Goal: Information Seeking & Learning: Find specific fact

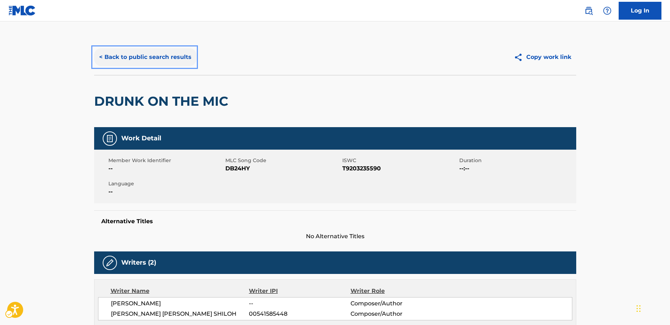
click at [153, 53] on button "< Back to public search results" at bounding box center [145, 57] width 102 height 18
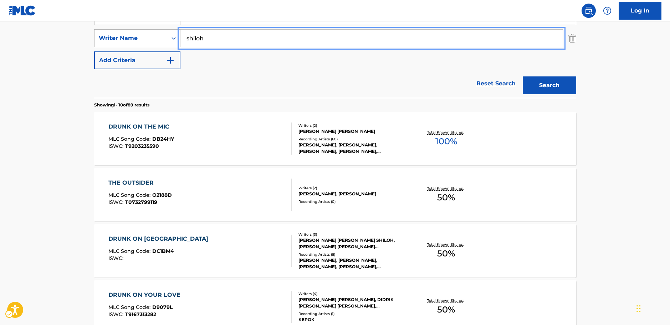
drag, startPoint x: 196, startPoint y: 41, endPoint x: 161, endPoint y: 45, distance: 34.8
click at [161, 45] on div "SearchWithCriteriaf3e1ce99-ab98-4d20-83c8-ebbfdded66e8 Writer Name [PERSON_NAME]" at bounding box center [335, 38] width 482 height 18
paste input "Rothery"
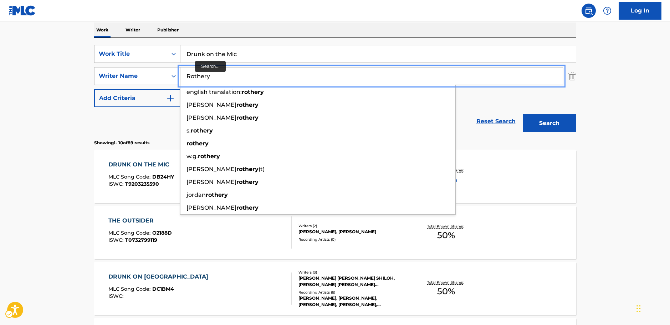
scroll to position [80, 0]
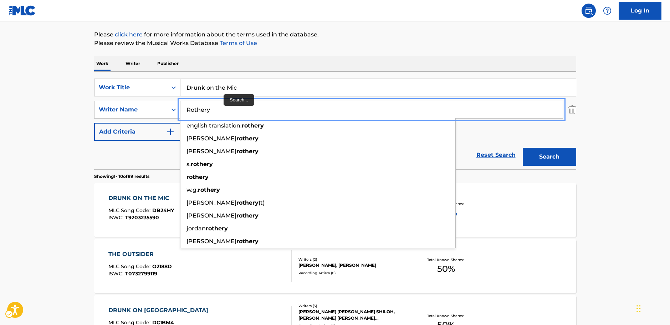
type input "Rothery"
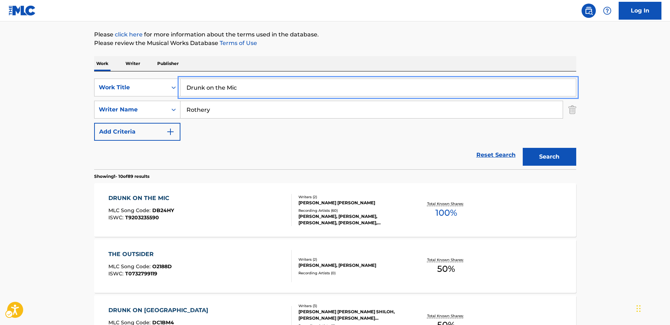
drag, startPoint x: 140, startPoint y: 96, endPoint x: 124, endPoint y: 98, distance: 15.4
click at [122, 97] on div "SearchWithCriteria0e6dac1c-4e9e-47f2-958d-ee1aa0cd9805 Work Title Drunk on the …" at bounding box center [335, 109] width 482 height 62
paste input "Marillion"
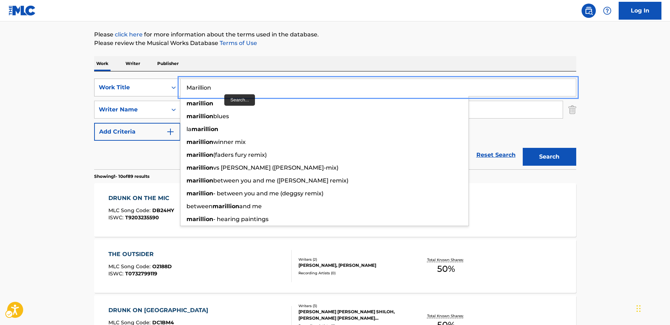
click at [137, 90] on div "SearchWithCriteria0e6dac1c-4e9e-47f2-958d-ee1aa0cd9805 Work Title Marillion mar…" at bounding box center [335, 87] width 482 height 18
paste input "Lavender"
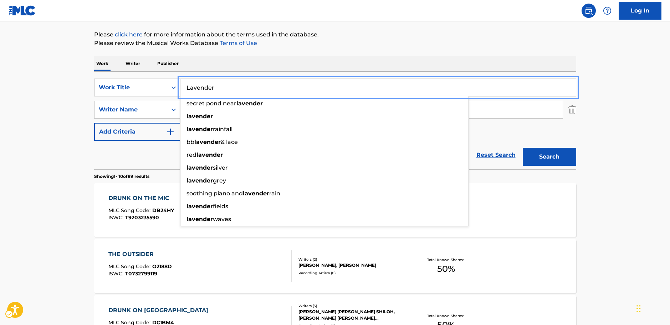
type input "Lavender"
click at [546, 160] on button "Search" at bounding box center [549, 157] width 53 height 18
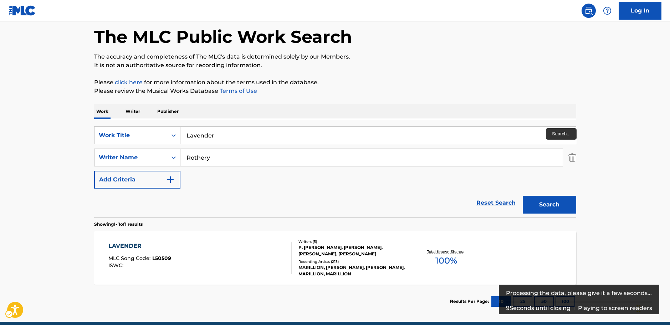
scroll to position [63, 0]
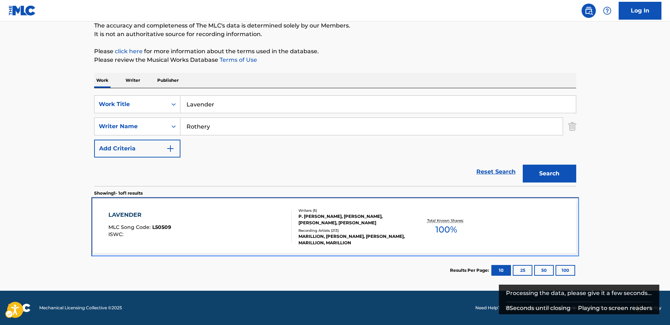
click at [250, 228] on div "LAVENDER MLC Song Code : L50509 ISWC :" at bounding box center [199, 226] width 183 height 32
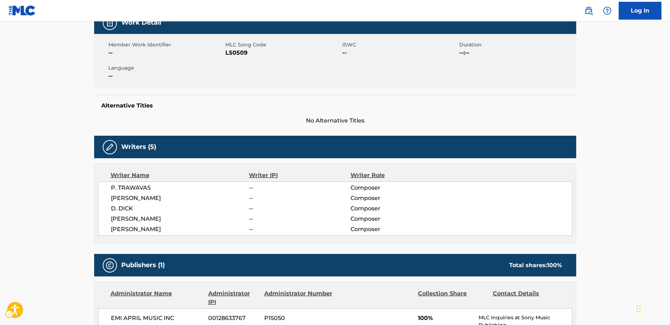
scroll to position [44, 0]
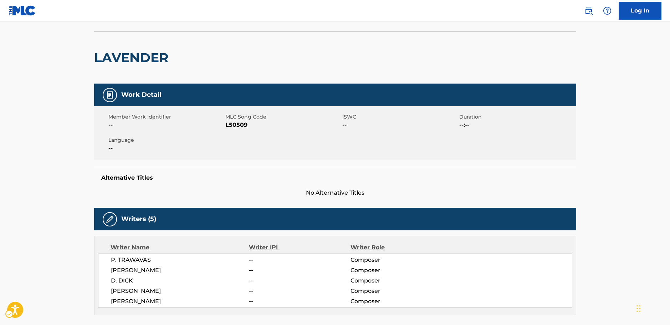
click at [231, 125] on span "MLC Song Code - L50509" at bounding box center [282, 125] width 115 height 9
click at [230, 125] on span "MLC Song Code - L50509" at bounding box center [282, 125] width 115 height 9
copy span "L50509"
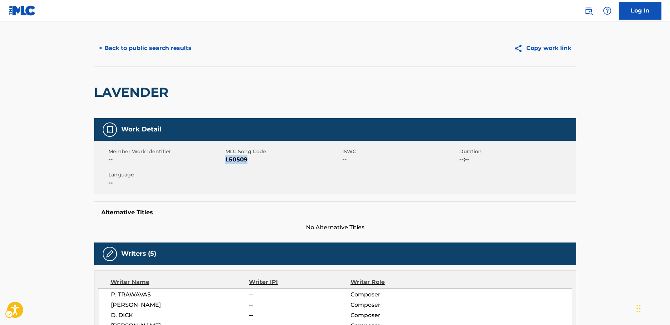
scroll to position [0, 0]
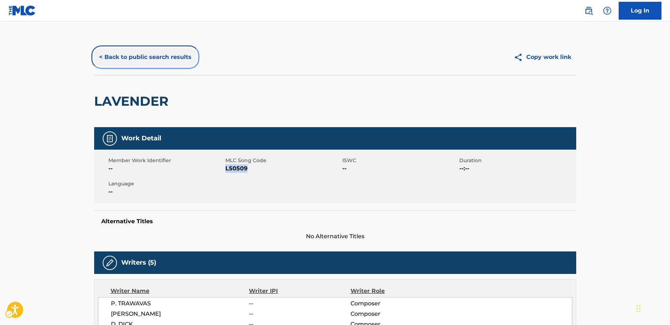
click at [133, 59] on button "< Back to public search results" at bounding box center [145, 57] width 102 height 18
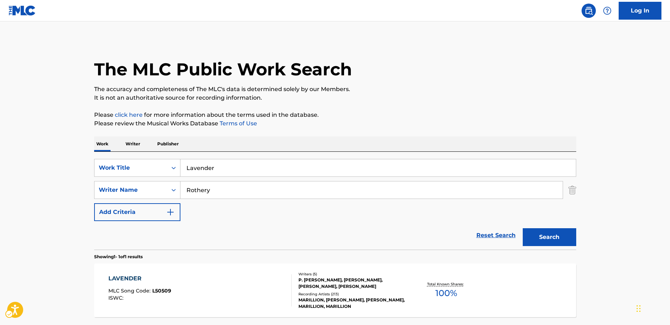
scroll to position [23, 0]
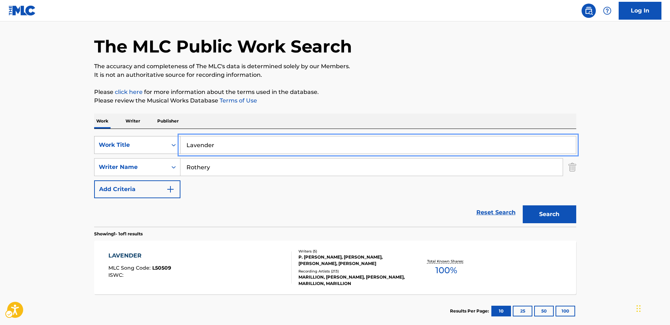
drag, startPoint x: 221, startPoint y: 145, endPoint x: 129, endPoint y: 148, distance: 92.4
click at [128, 147] on div "SearchWithCriteria0e6dac1c-4e9e-47f2-958d-ee1aa0cd9805 Work Title Lavender" at bounding box center [335, 145] width 482 height 18
paste input "ASUNO EGAONO TAMENI"
type input "ASUNO EGAONO TAMENI"
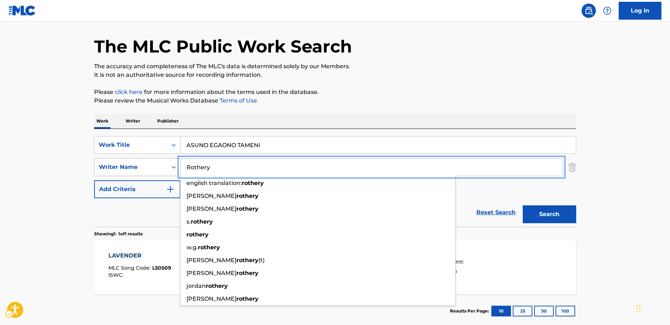
drag, startPoint x: 225, startPoint y: 172, endPoint x: 167, endPoint y: 172, distance: 58.1
click at [167, 172] on div "SearchWithCriteriaf3e1ce99-ab98-4d20-83c8-ebbfdded66e8 Writer Name [PERSON_NAME…" at bounding box center [335, 167] width 482 height 18
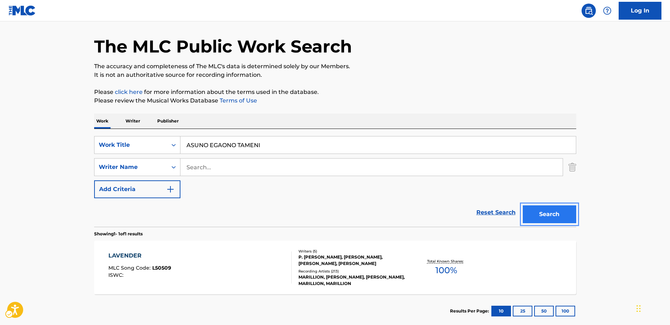
click at [563, 221] on button "Search" at bounding box center [549, 214] width 53 height 18
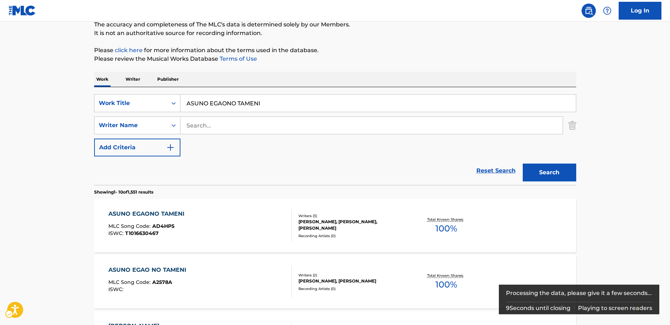
scroll to position [71, 0]
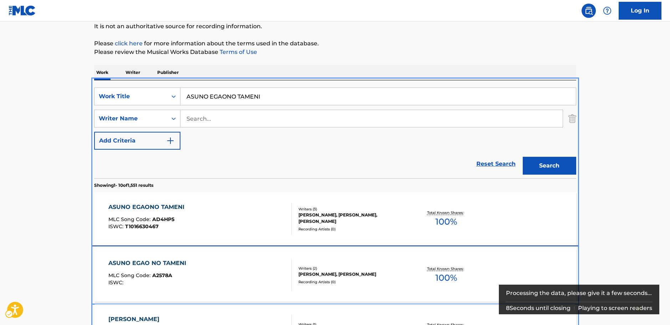
click at [213, 248] on div "ASUNO EGAO NO TAMENI MLC Song Code : A2578A ISWC : Writers ( 2 ) [PERSON_NAME],…" at bounding box center [335, 274] width 482 height 53
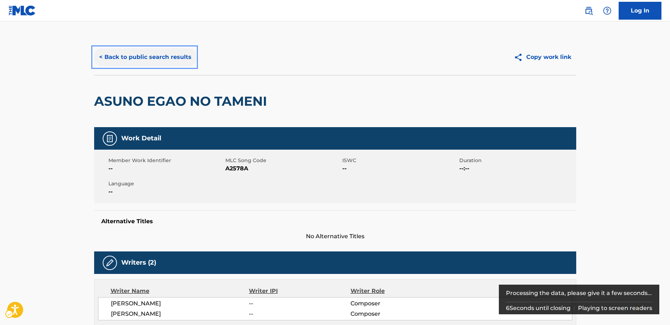
click at [162, 52] on button "< Back to public search results" at bounding box center [145, 57] width 102 height 18
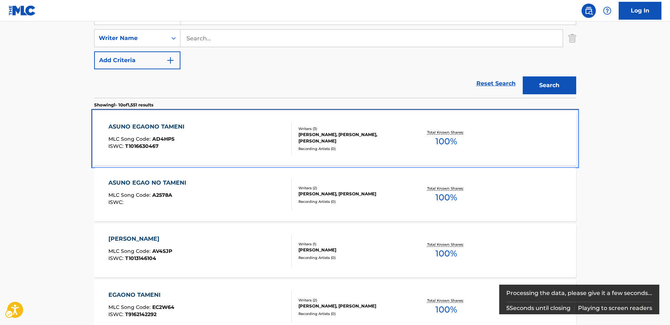
click at [223, 141] on div "ASUNO EGAONO TAMENI MLC Song Code : AD4HP5 ISWC : T1016630467" at bounding box center [199, 138] width 183 height 32
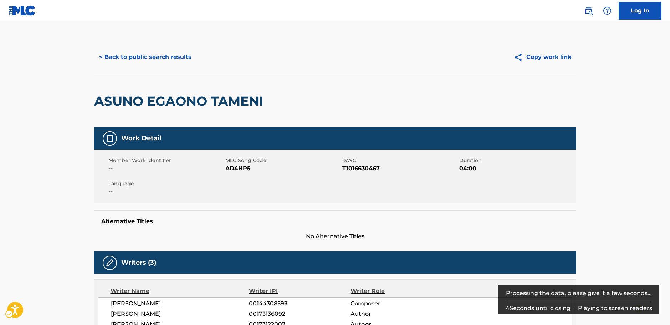
click at [236, 169] on span "MLC Song Code - AD4HP5" at bounding box center [282, 168] width 115 height 9
copy span "AD4HP5"
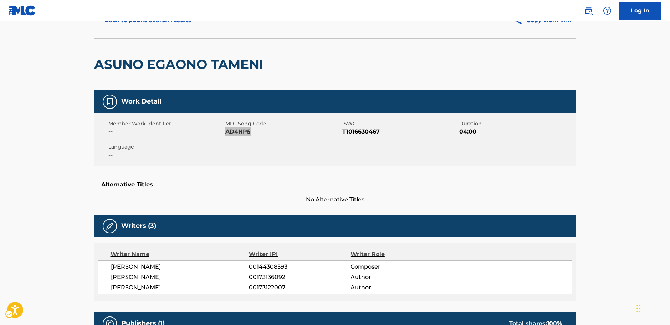
scroll to position [71, 0]
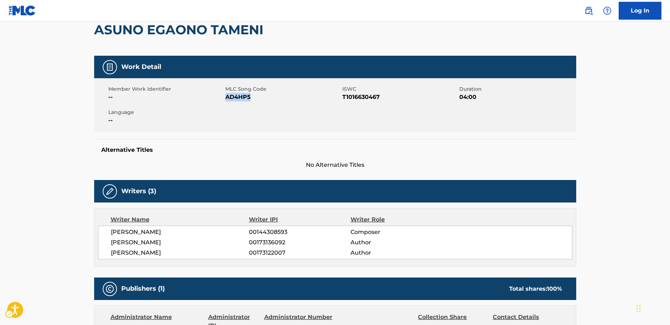
drag, startPoint x: 184, startPoint y: 252, endPoint x: 97, endPoint y: 234, distance: 88.9
click at [97, 234] on div "Writer Name Writer IPI Writer Role [PERSON_NAME] 00144308593 Composer [PERSON_N…" at bounding box center [335, 237] width 482 height 59
copy div "[PERSON_NAME] 00144308593 Composer [PERSON_NAME] 00173136092 Author [PERSON_NAM…"
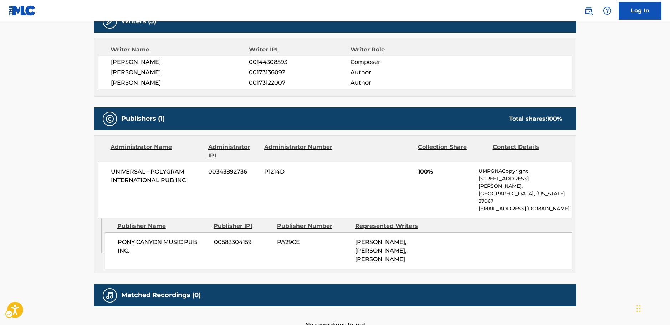
scroll to position [275, 0]
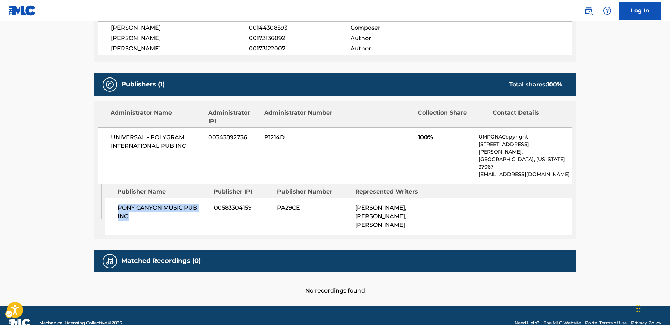
drag, startPoint x: 126, startPoint y: 200, endPoint x: 114, endPoint y: 194, distance: 12.9
click at [114, 198] on div "PONY CANYON MUSIC PUB INC. 00583304159 PA29CE [PERSON_NAME], [PERSON_NAME], [PE…" at bounding box center [339, 216] width 468 height 37
copy span "PONY CANYON MUSIC PUB INC."
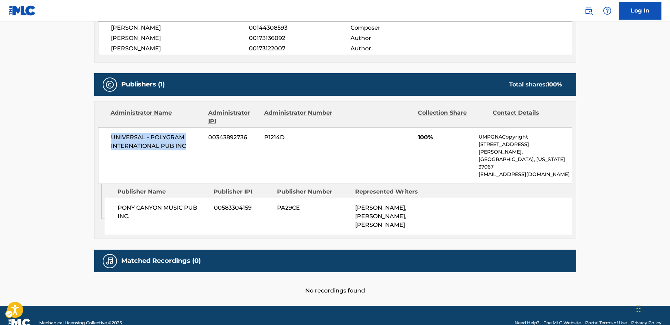
drag, startPoint x: 193, startPoint y: 146, endPoint x: 106, endPoint y: 139, distance: 87.2
click at [106, 139] on div "UNIVERSAL - POLYGRAM INTERNATIONAL PUB INC 00343892736 P1214D 100% UMPGNACopyri…" at bounding box center [335, 155] width 474 height 56
copy span "UNIVERSAL - POLYGRAM INTERNATIONAL PUB INC"
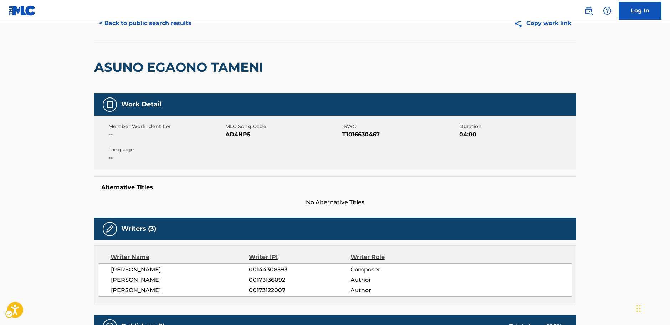
scroll to position [0, 0]
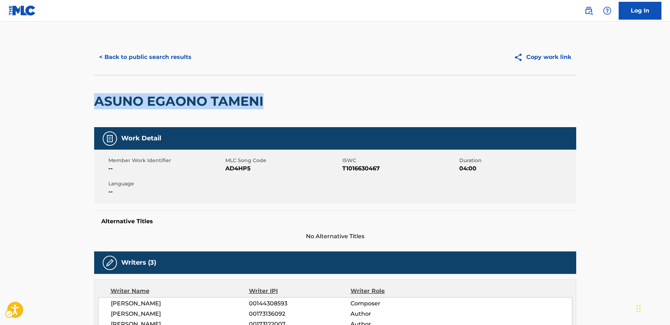
drag, startPoint x: 217, startPoint y: 103, endPoint x: 250, endPoint y: 27, distance: 82.9
click at [82, 104] on main "< Back to public search results Copy work link [PERSON_NAME] TAMENI Work Detail…" at bounding box center [335, 300] width 670 height 559
copy h2 "ASUNO EGAONO TAMENI"
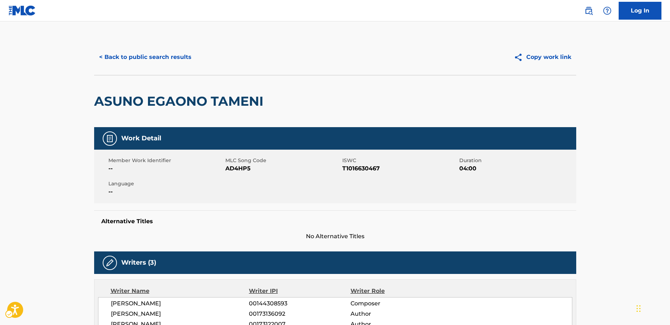
drag, startPoint x: 55, startPoint y: 231, endPoint x: 91, endPoint y: 285, distance: 65.1
click at [55, 231] on main "< Back to public search results Copy work link [PERSON_NAME] TAMENI Work Detail…" at bounding box center [335, 300] width 670 height 559
click at [49, 212] on main "< Back to public search results Copy work link [PERSON_NAME] TAMENI Work Detail…" at bounding box center [335, 300] width 670 height 559
click at [177, 56] on button "< Back to public search results" at bounding box center [145, 57] width 102 height 18
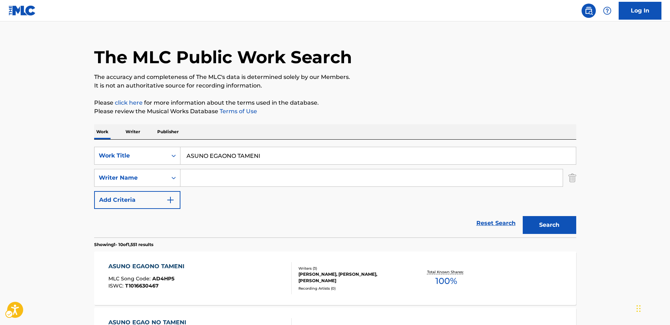
scroll to position [9, 0]
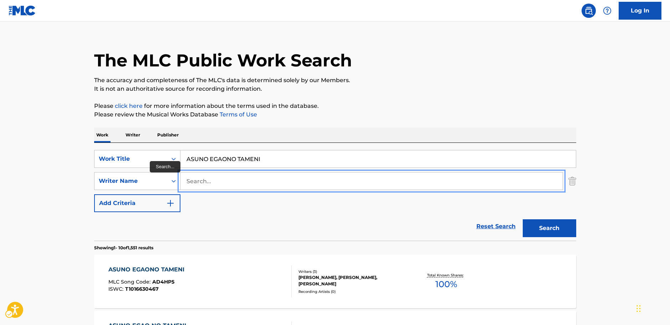
click at [206, 183] on input "Search..." at bounding box center [371, 180] width 382 height 17
paste input "[PERSON_NAME]"
type input "[PERSON_NAME]"
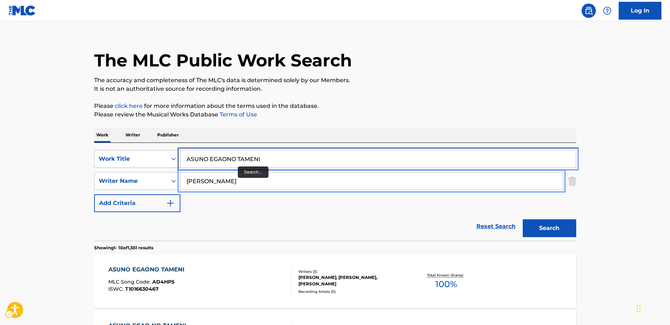
click at [137, 161] on div "SearchWithCriteria0e6dac1c-4e9e-47f2-958d-ee1aa0cd9805 Work Title [PERSON_NAME]…" at bounding box center [335, 159] width 482 height 18
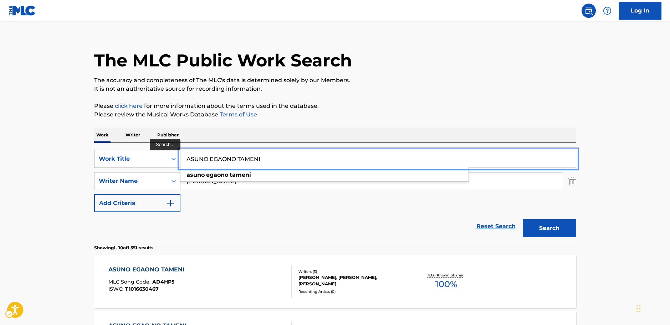
paste input "Il ragazzo col [PERSON_NAME]"
type input "Il ragazzo col [PERSON_NAME]"
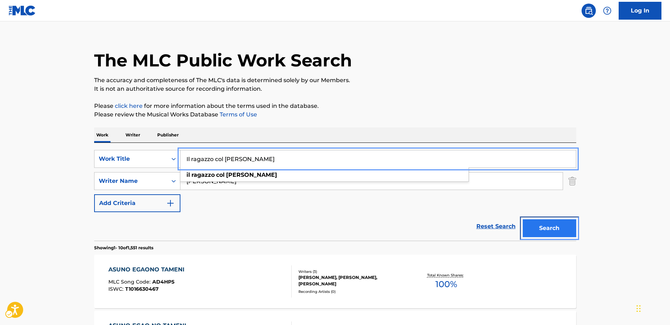
click at [532, 227] on button "Search" at bounding box center [549, 228] width 53 height 18
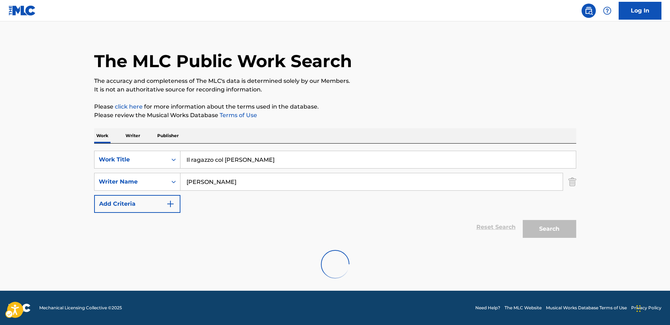
scroll to position [0, 0]
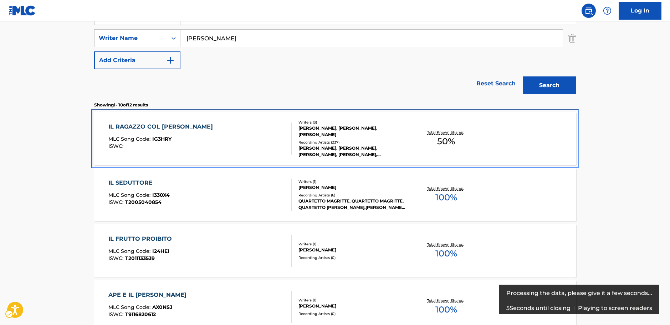
click at [214, 128] on div "IL RAGAZZO COL [PERSON_NAME] MLC Song Code : IG3HRY ISWC :" at bounding box center [199, 138] width 183 height 32
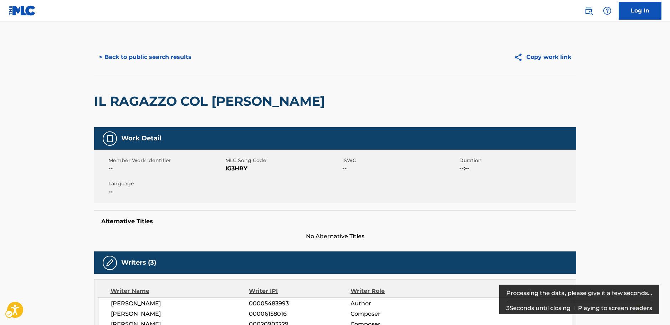
click at [231, 168] on span "MLC Song Code - IG3HRY" at bounding box center [282, 168] width 115 height 9
copy span "IG3HRY"
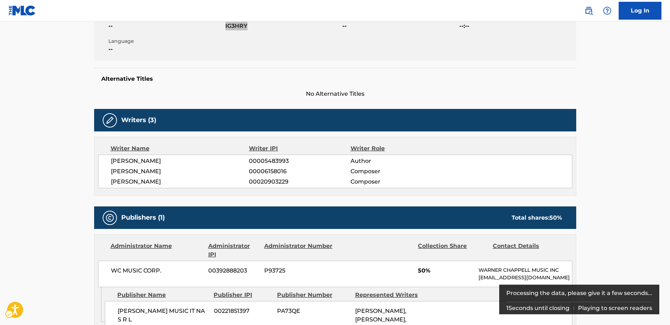
scroll to position [143, 0]
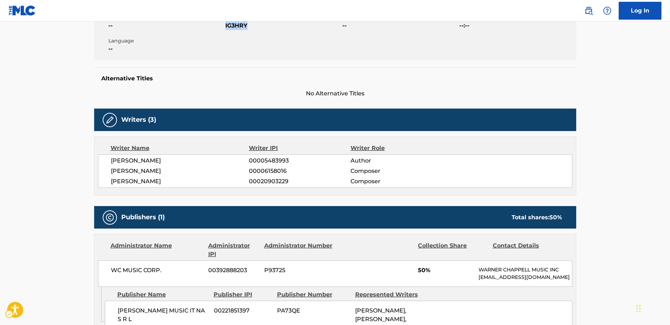
drag, startPoint x: 173, startPoint y: 182, endPoint x: 105, endPoint y: 164, distance: 70.8
click at [105, 164] on div "[PERSON_NAME] 00005483993 Author [PERSON_NAME] 00006158016 Composer [PERSON_NAM…" at bounding box center [335, 171] width 474 height 34
copy div "[PERSON_NAME] 00005483993 Author [PERSON_NAME] 00006158016 Composer [PERSON_NAM…"
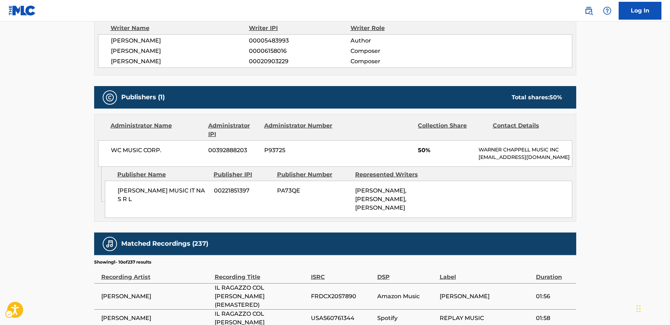
scroll to position [285, 0]
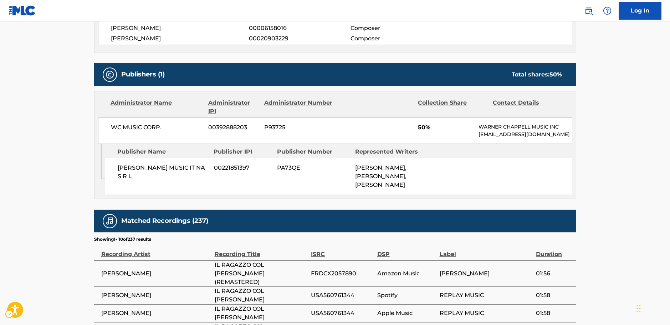
drag, startPoint x: 148, startPoint y: 183, endPoint x: 116, endPoint y: 176, distance: 33.2
click at [116, 176] on div "[PERSON_NAME] MUSIC IT NA S R L 00221851397 PA73QE [PERSON_NAME], [PERSON_NAME]…" at bounding box center [339, 176] width 468 height 37
copy span "[PERSON_NAME] MUSIC IT NA S R L"
drag, startPoint x: 177, startPoint y: 131, endPoint x: 108, endPoint y: 128, distance: 68.5
click at [108, 128] on div "WC MUSIC CORP. 00392888203 P93725 50% [PERSON_NAME] MUSIC INC [EMAIL_ADDRESS][D…" at bounding box center [335, 130] width 474 height 26
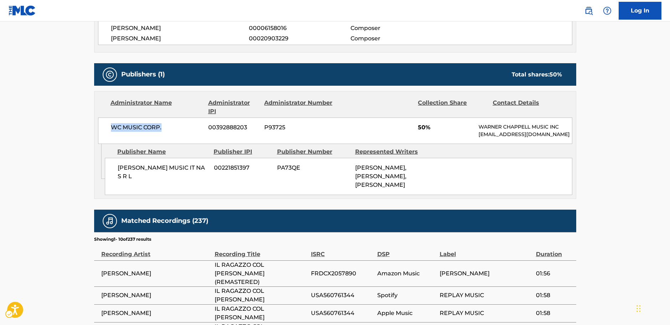
copy span "WC MUSIC CORP."
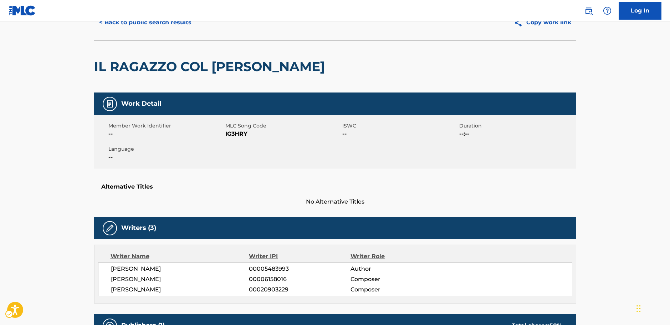
scroll to position [0, 0]
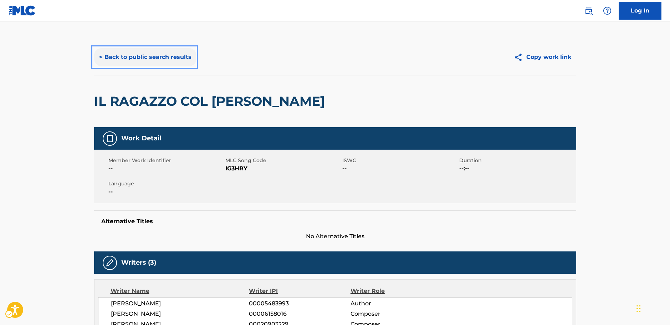
click at [169, 59] on button "< Back to public search results" at bounding box center [145, 57] width 102 height 18
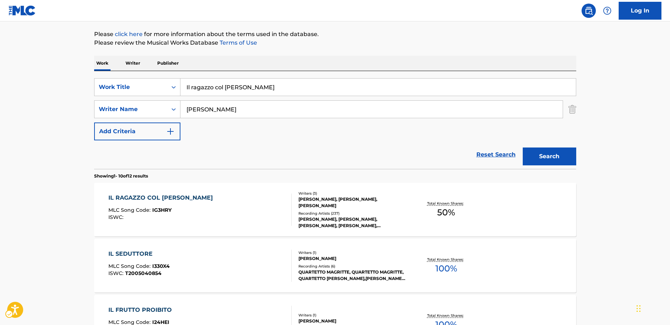
scroll to position [80, 0]
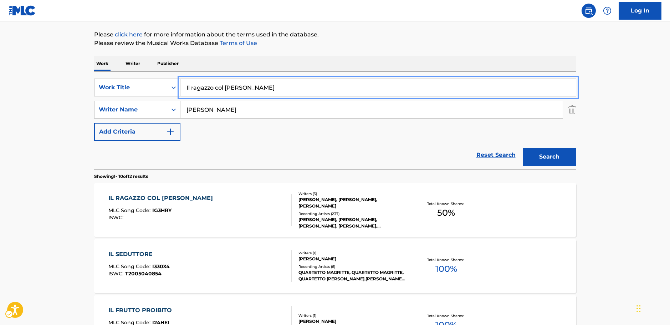
drag, startPoint x: 177, startPoint y: 91, endPoint x: 84, endPoint y: 100, distance: 93.9
click at [158, 89] on div "SearchWithCriteria0e6dac1c-4e9e-47f2-958d-ee1aa0cd9805 Work Title Il ragazzo co…" at bounding box center [335, 87] width 482 height 18
paste input "Geghegè"
type input "Il Geghegè"
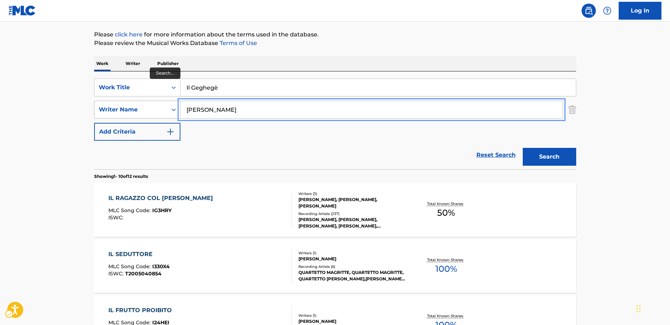
drag, startPoint x: 202, startPoint y: 108, endPoint x: 177, endPoint y: 114, distance: 25.3
click at [146, 111] on div "SearchWithCriteriaf3e1ce99-ab98-4d20-83c8-ebbfdded66e8 Writer Name [PERSON_NAME]" at bounding box center [335, 110] width 482 height 18
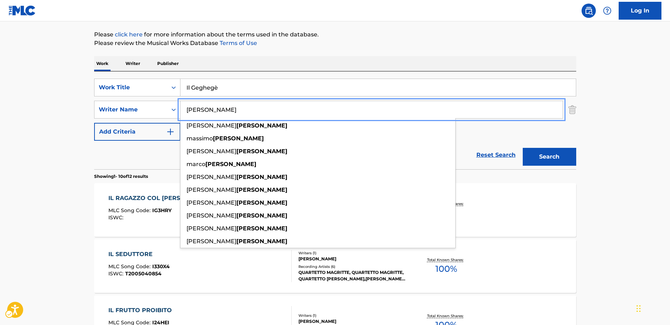
paste input "[PERSON_NAME]"
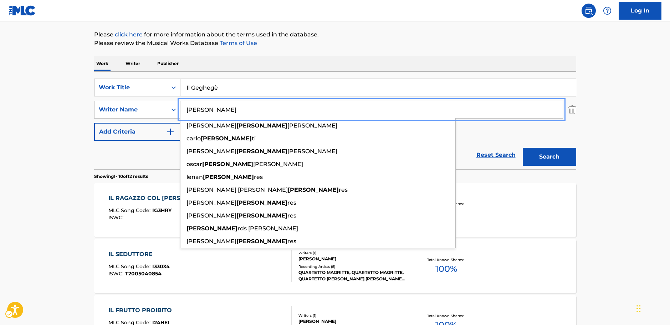
type input "[PERSON_NAME]"
click at [539, 159] on button "Search" at bounding box center [549, 157] width 53 height 18
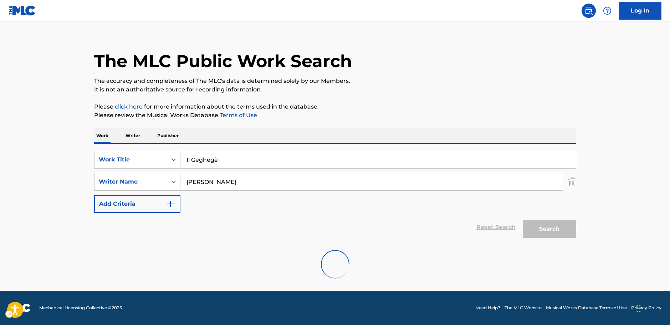
scroll to position [0, 0]
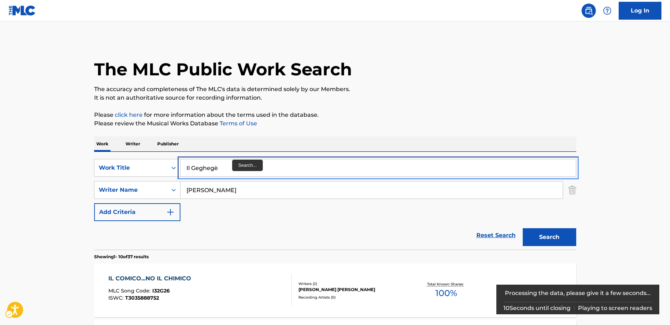
click at [231, 166] on input "Il Geghegè" at bounding box center [377, 167] width 395 height 17
type input "Il Geghege"
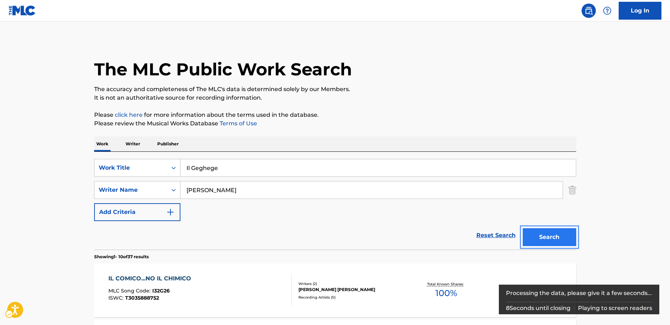
click at [537, 237] on button "Search" at bounding box center [549, 237] width 53 height 18
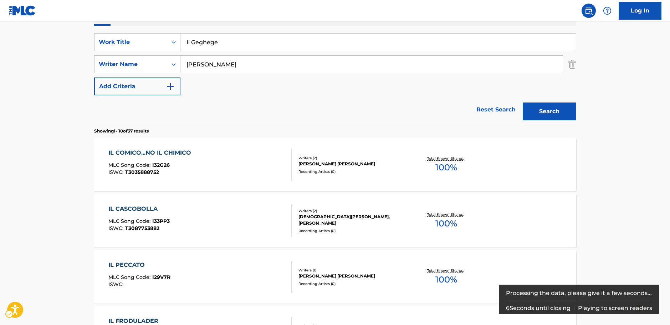
scroll to position [80, 0]
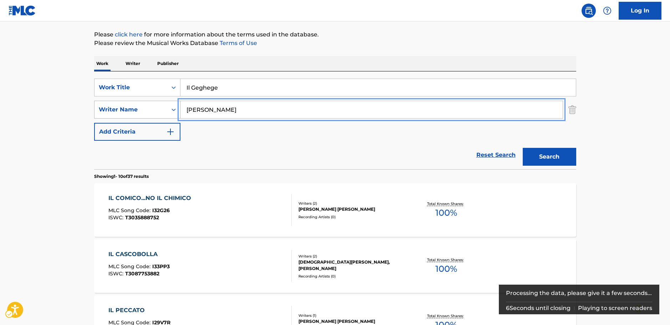
drag, startPoint x: 178, startPoint y: 111, endPoint x: 158, endPoint y: 113, distance: 19.4
click at [158, 113] on div "SearchWithCriteriaf3e1ce99-ab98-4d20-83c8-ebbfdded66e8 Writer Name [PERSON_NAME]" at bounding box center [335, 110] width 482 height 18
paste input "[PERSON_NAME]"
click at [210, 109] on input "[PERSON_NAME]" at bounding box center [371, 109] width 382 height 17
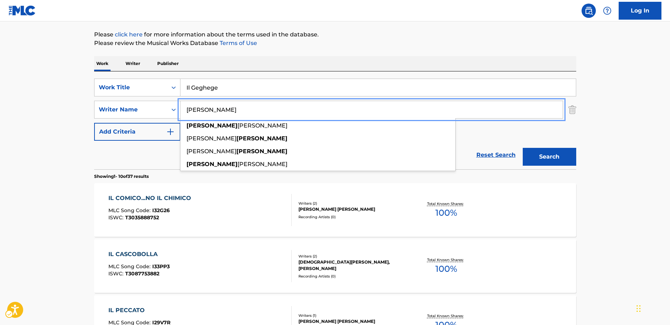
type input "[PERSON_NAME]"
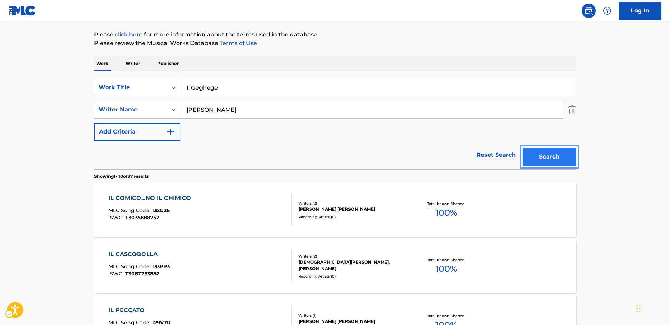
click at [549, 159] on button "Search" at bounding box center [549, 157] width 53 height 18
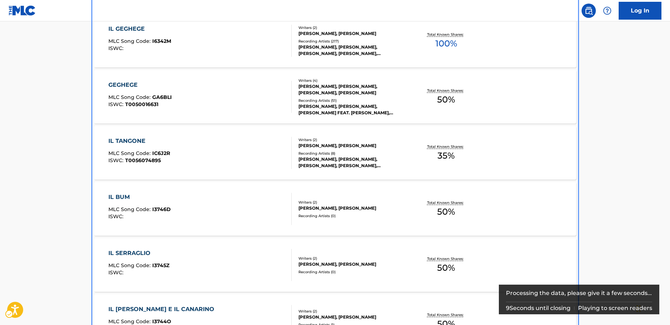
scroll to position [178, 0]
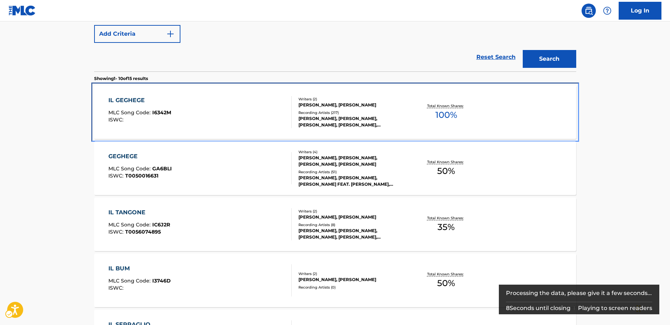
click at [208, 110] on div "IL GEGHEGE MLC Song Code : I6342M ISWC :" at bounding box center [199, 112] width 183 height 32
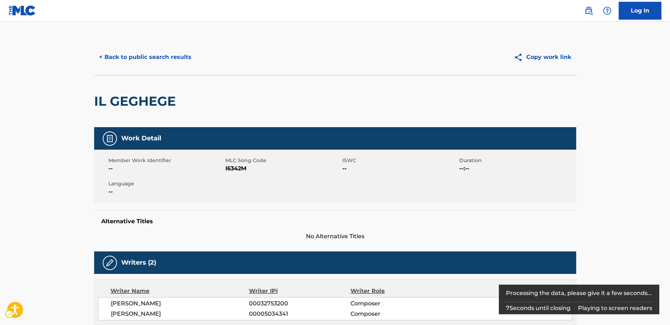
click at [243, 167] on span "MLC Song Code - I6342M" at bounding box center [282, 168] width 115 height 9
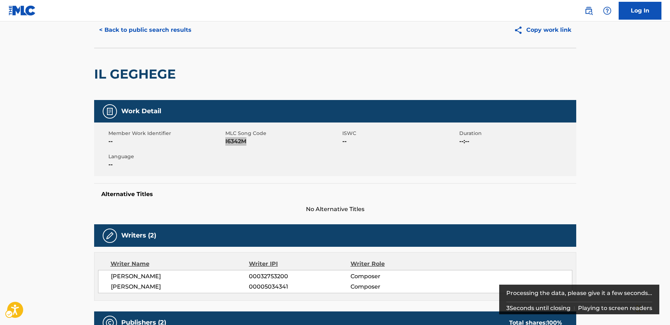
scroll to position [71, 0]
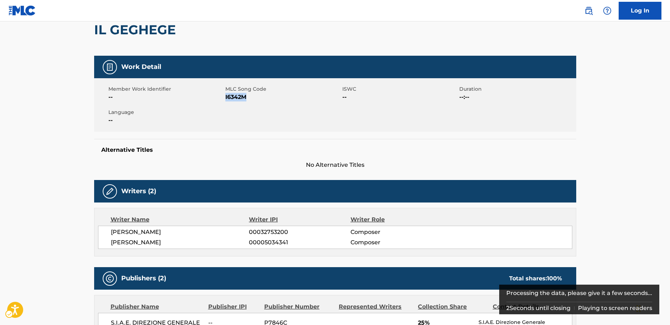
drag, startPoint x: 175, startPoint y: 237, endPoint x: 119, endPoint y: 233, distance: 56.1
click at [119, 233] on div "[PERSON_NAME] 00032753200 Composer [PERSON_NAME] 00005034341 Composer" at bounding box center [335, 236] width 474 height 23
click at [177, 245] on span "[PERSON_NAME]" at bounding box center [180, 242] width 138 height 9
drag, startPoint x: 173, startPoint y: 242, endPoint x: 109, endPoint y: 234, distance: 64.0
click at [109, 234] on div "[PERSON_NAME] 00032753200 Composer [PERSON_NAME] 00005034341 Composer" at bounding box center [335, 236] width 474 height 23
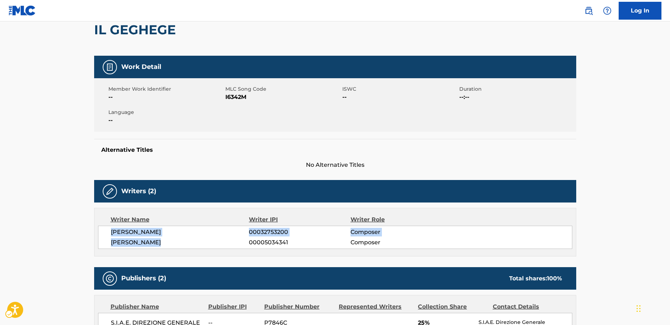
scroll to position [214, 0]
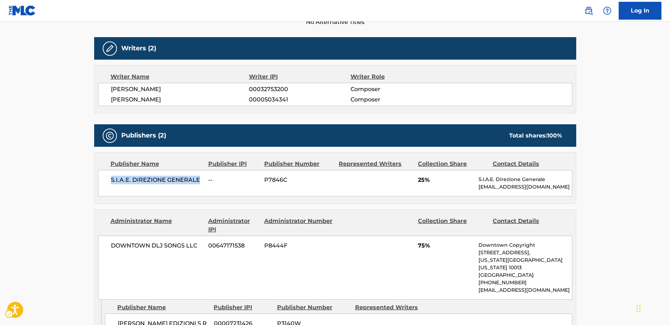
drag, startPoint x: 201, startPoint y: 179, endPoint x: 1, endPoint y: 192, distance: 200.4
click at [109, 180] on div "S.I.A.E. DIREZIONE GENERALE -- P7846C 25% S.I.A.E. Direzione Generale [EMAIL_AD…" at bounding box center [335, 183] width 474 height 26
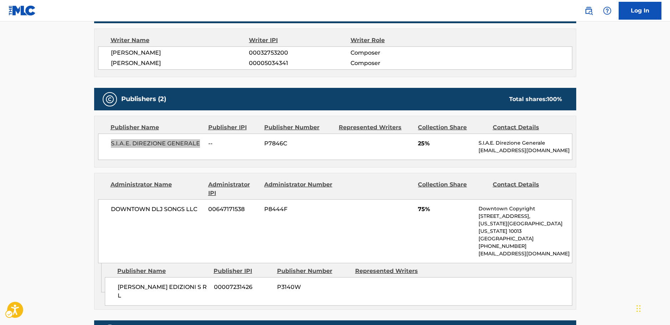
scroll to position [285, 0]
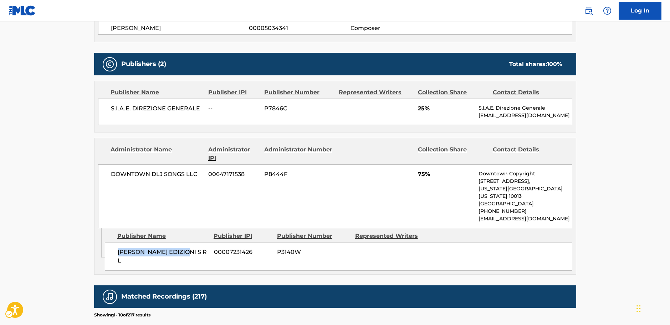
drag, startPoint x: 192, startPoint y: 245, endPoint x: 113, endPoint y: 246, distance: 79.5
click at [113, 246] on div "[PERSON_NAME] EDIZIONI S R L 00007231426 P3140W" at bounding box center [339, 256] width 468 height 29
drag, startPoint x: 199, startPoint y: 176, endPoint x: 24, endPoint y: 189, distance: 175.2
click at [109, 178] on div "DOWNTOWN DLJ SONGS LLC 00647171538 P8444F 75% Downtown Copyright [STREET_ADDRES…" at bounding box center [335, 196] width 474 height 64
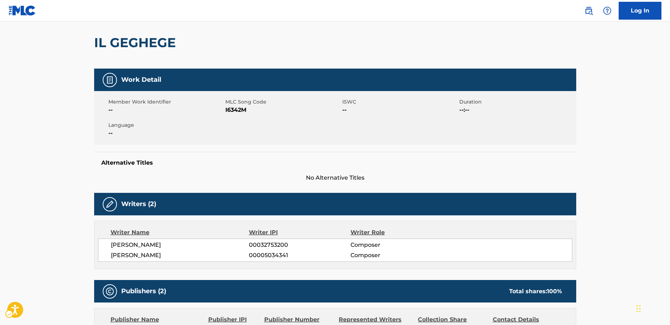
scroll to position [0, 0]
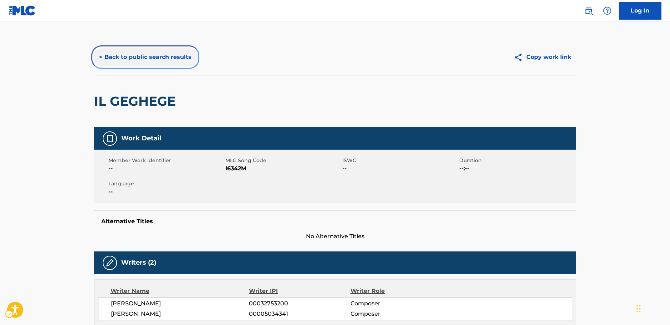
click at [153, 58] on button "< Back to public search results" at bounding box center [145, 57] width 102 height 18
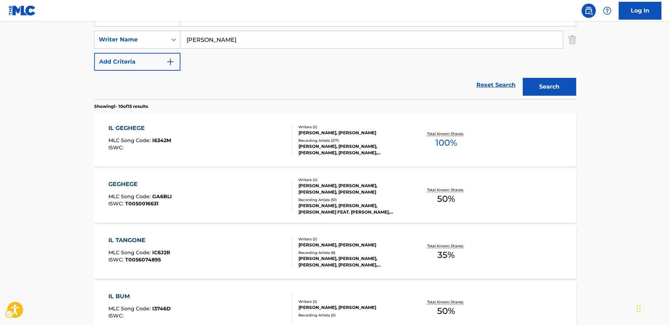
scroll to position [76, 0]
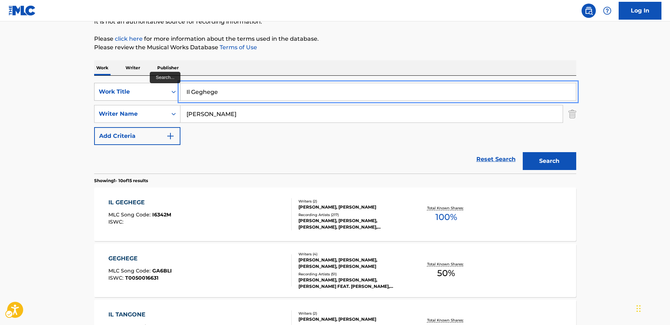
drag, startPoint x: 213, startPoint y: 88, endPoint x: 168, endPoint y: 85, distance: 45.4
click at [169, 85] on div "SearchWithCriteria0e6dac1c-4e9e-47f2-958d-ee1aa0cd9805 Work Title Il Geghege" at bounding box center [335, 92] width 482 height 18
paste input "Luglio"
type input "Luglio"
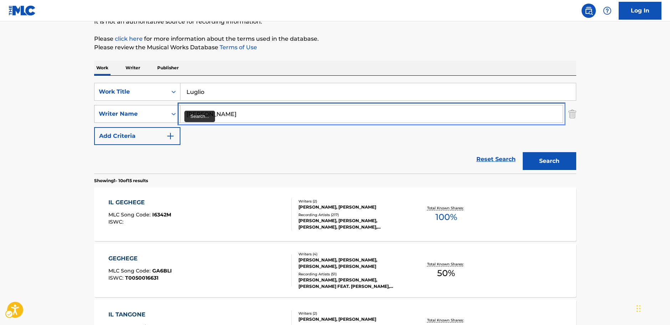
drag, startPoint x: 213, startPoint y: 115, endPoint x: 178, endPoint y: 115, distance: 35.3
click at [178, 115] on div "SearchWithCriteriaf3e1ce99-ab98-4d20-83c8-ebbfdded66e8 Writer Name [PERSON_NAME]" at bounding box center [335, 114] width 482 height 18
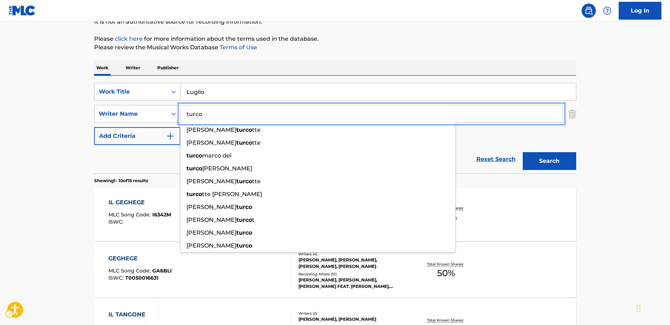
type input "turco"
click at [562, 159] on button "Search" at bounding box center [549, 161] width 53 height 18
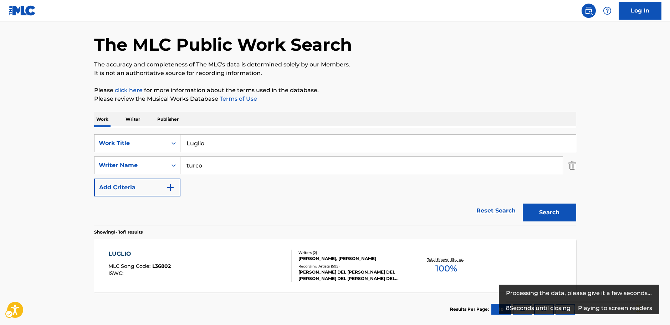
scroll to position [36, 0]
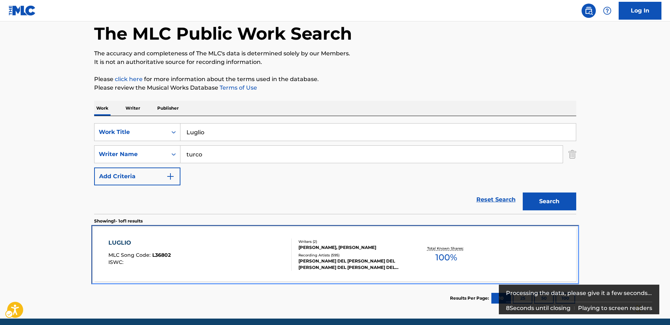
click at [233, 246] on div "LUGLIO MLC Song Code : L36802 ISWC :" at bounding box center [199, 254] width 183 height 32
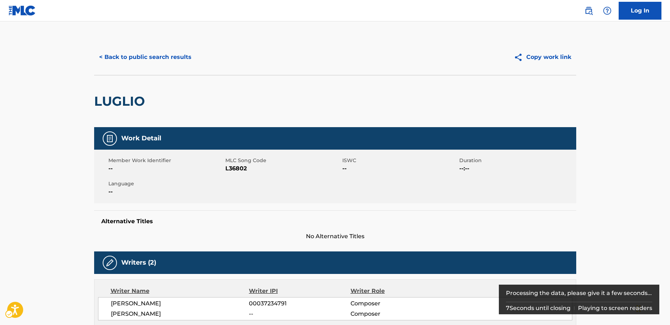
click at [235, 169] on span "L36802" at bounding box center [282, 168] width 115 height 9
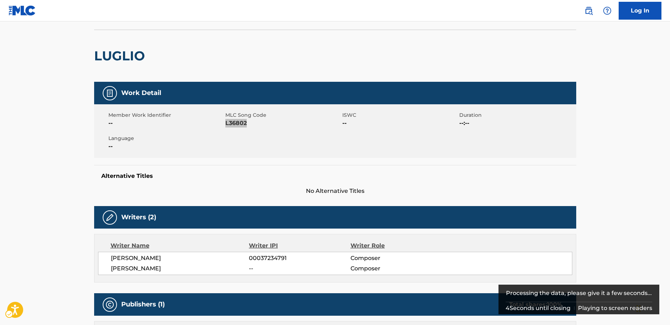
scroll to position [143, 0]
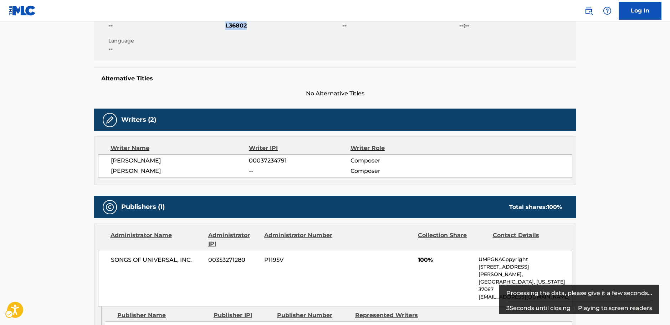
drag, startPoint x: 187, startPoint y: 171, endPoint x: 104, endPoint y: 164, distance: 82.7
click at [104, 164] on div "[PERSON_NAME] 00037234791 Composer [PERSON_NAME] -- Composer" at bounding box center [335, 165] width 474 height 23
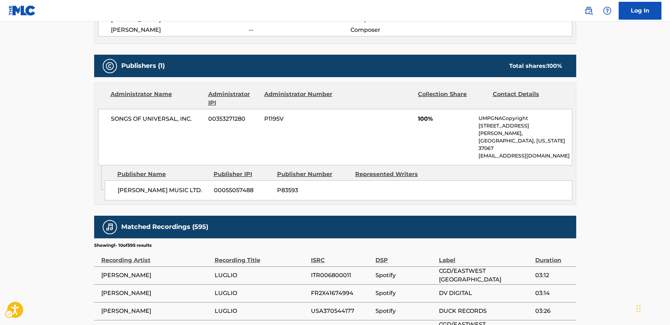
scroll to position [285, 0]
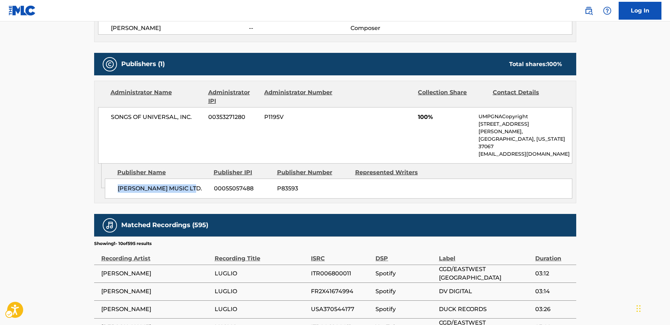
drag, startPoint x: 195, startPoint y: 174, endPoint x: 116, endPoint y: 173, distance: 79.2
click at [116, 178] on div "[PERSON_NAME] MUSIC LTD. 00055057488 P83593" at bounding box center [339, 188] width 468 height 20
drag, startPoint x: 199, startPoint y: 118, endPoint x: 107, endPoint y: 123, distance: 91.8
click at [107, 123] on div "SONGS OF UNIVERSAL, INC. 00353271280 P1195V 100% UMPGNACopyright [STREET_ADDRES…" at bounding box center [335, 135] width 474 height 56
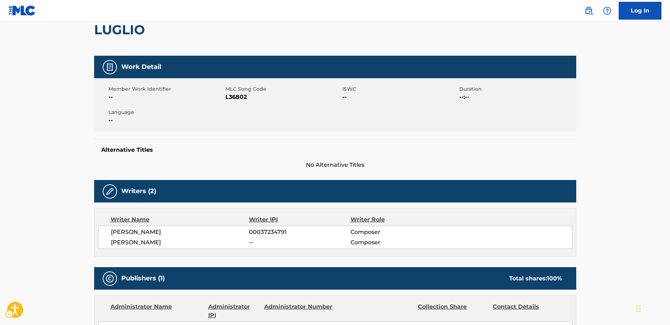
scroll to position [0, 0]
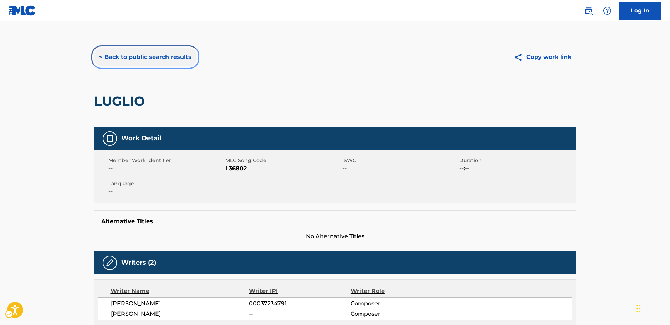
click at [145, 60] on button "< Back to public search results" at bounding box center [145, 57] width 102 height 18
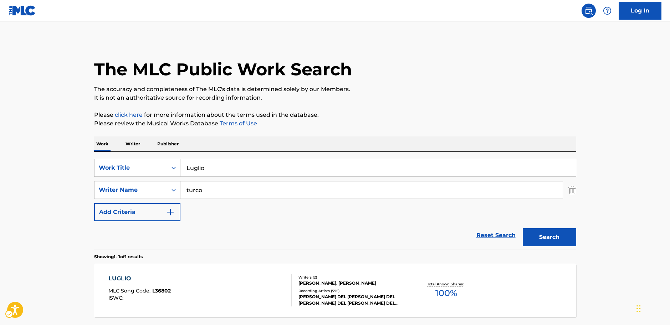
scroll to position [23, 0]
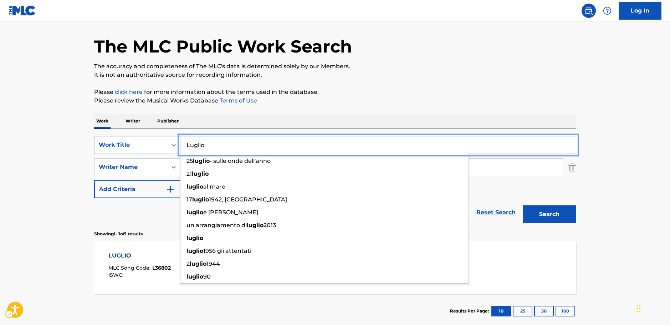
drag, startPoint x: 169, startPoint y: 146, endPoint x: 157, endPoint y: 149, distance: 12.5
click at [157, 148] on div "SearchWithCriteria0e6dac1c-4e9e-47f2-958d-ee1aa0cd9805 Work Title Luglio 25 lug…" at bounding box center [335, 145] width 482 height 18
paste input "Se Puoi Uscire Una [PERSON_NAME]"
type input "Se Puoi Uscire Una [PERSON_NAME]"
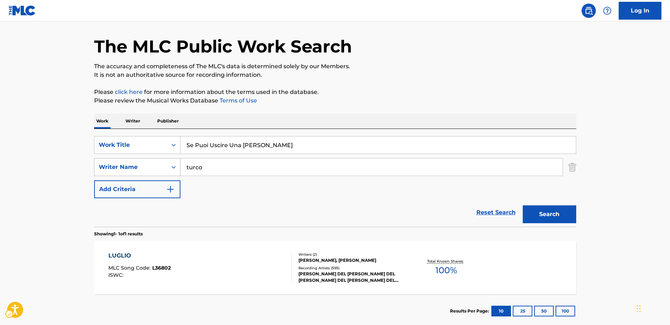
drag, startPoint x: 45, startPoint y: 169, endPoint x: 155, endPoint y: 173, distance: 110.6
click at [47, 169] on main "The MLC Public Work Search The accuracy and completeness of The MLC's data is d…" at bounding box center [335, 165] width 670 height 332
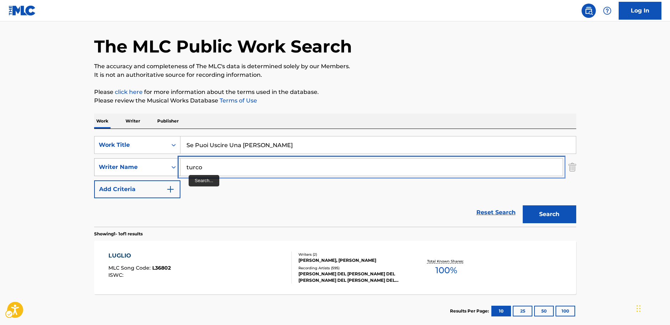
click at [159, 167] on div "SearchWithCriteriaf3e1ce99-ab98-4d20-83c8-ebbfdded66e8 Writer Name [PERSON_NAME]" at bounding box center [335, 167] width 482 height 18
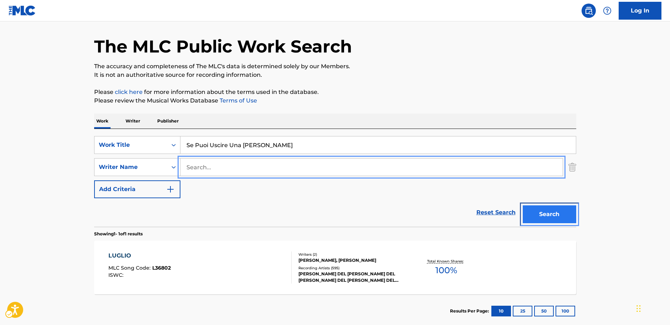
click at [545, 216] on button "Search" at bounding box center [549, 214] width 53 height 18
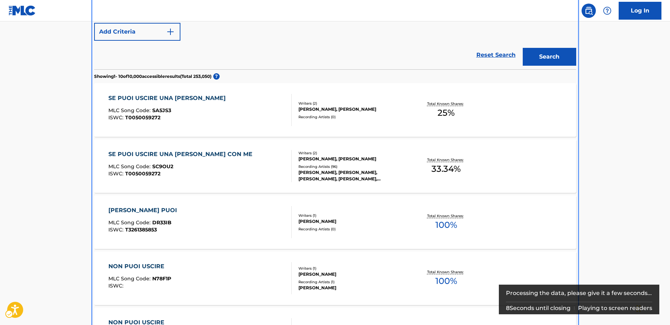
scroll to position [187, 0]
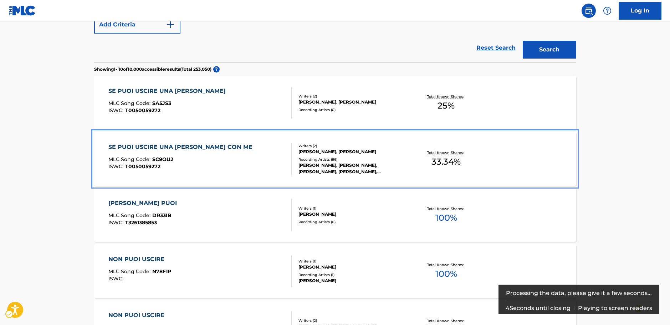
click at [215, 161] on div "MLC Song Code : SC9OU2" at bounding box center [182, 160] width 148 height 7
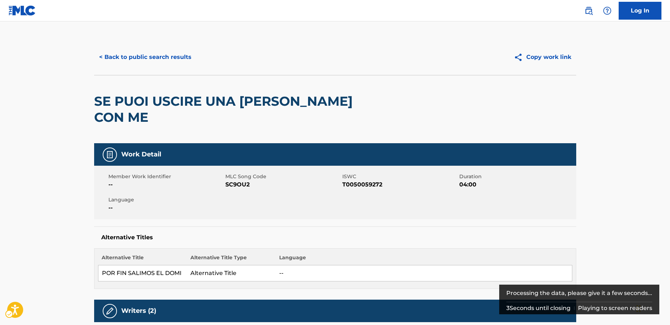
click at [236, 184] on span "MLC Song Code - SC9OU2" at bounding box center [282, 184] width 115 height 9
click at [366, 186] on span "ISWC - T0050059272" at bounding box center [399, 184] width 115 height 9
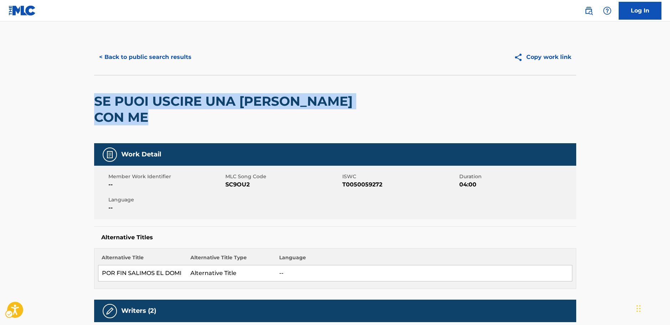
drag, startPoint x: 170, startPoint y: 124, endPoint x: 90, endPoint y: 103, distance: 83.4
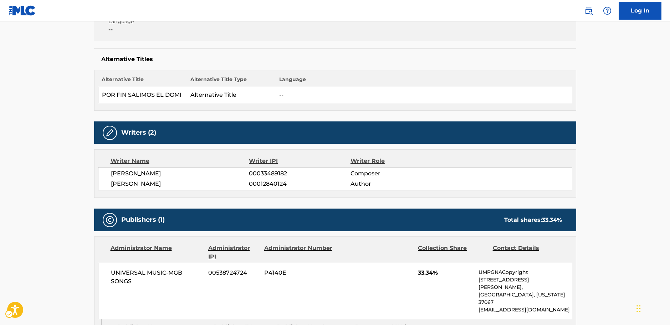
scroll to position [178, 0]
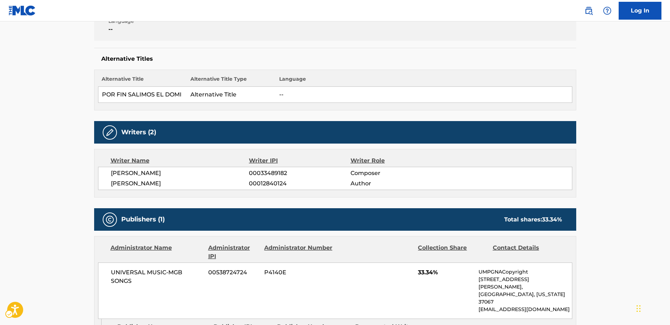
drag, startPoint x: 195, startPoint y: 184, endPoint x: 121, endPoint y: 168, distance: 76.6
click at [106, 173] on div "[PERSON_NAME] 00033489182 Composer [PERSON_NAME] 00012840124 Author" at bounding box center [335, 178] width 474 height 23
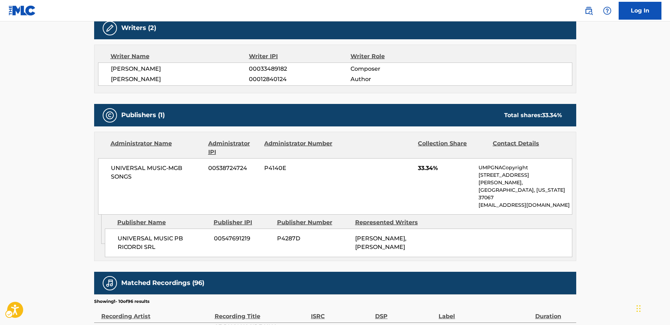
scroll to position [285, 0]
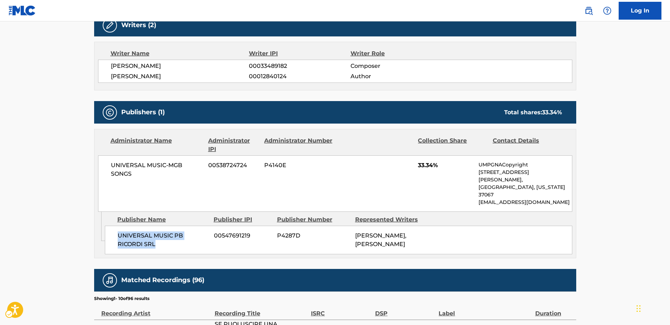
drag, startPoint x: 160, startPoint y: 231, endPoint x: 53, endPoint y: 226, distance: 106.8
click at [117, 225] on div "UNIVERSAL MUSIC PB RICORDI SRL 00547691219 P4287D [PERSON_NAME], [PERSON_NAME]" at bounding box center [339, 239] width 468 height 29
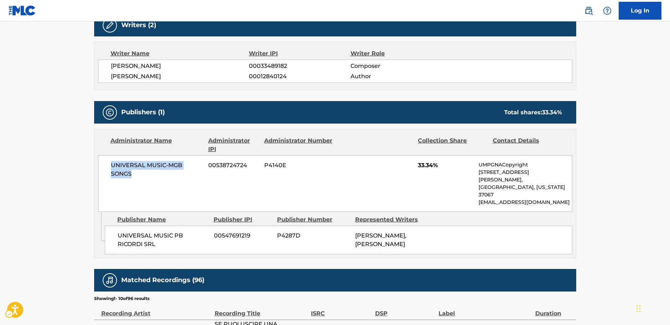
drag, startPoint x: 138, startPoint y: 172, endPoint x: 95, endPoint y: 160, distance: 44.7
click at [103, 160] on div "UNIVERSAL MUSIC-MGB SONGS 00538724724 P4140E 33.34% UMPGNACopyright [STREET_ADD…" at bounding box center [335, 183] width 474 height 56
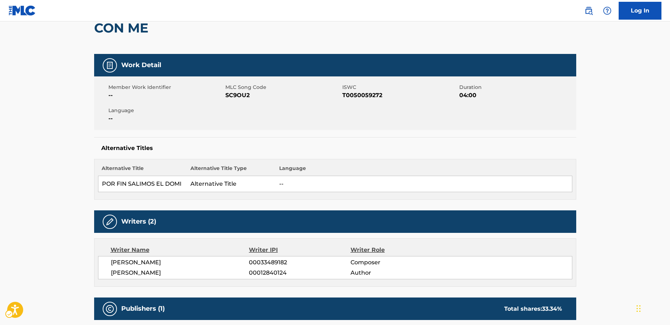
scroll to position [0, 0]
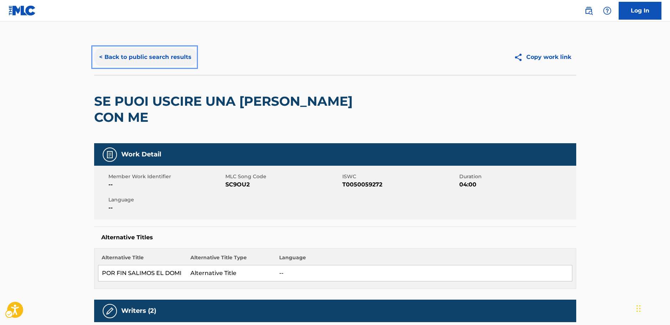
click at [147, 50] on button "< Back to public search results" at bounding box center [145, 57] width 102 height 18
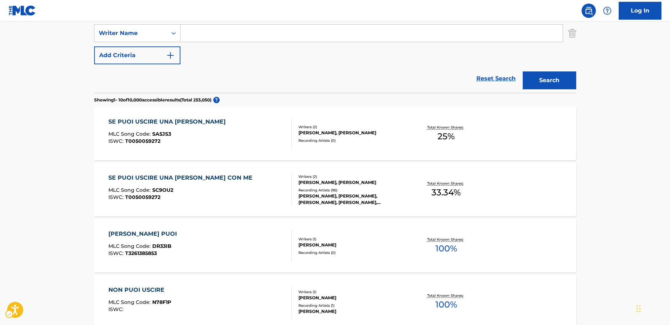
scroll to position [85, 0]
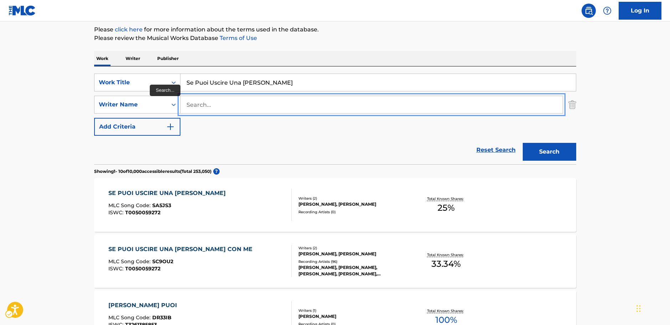
click at [233, 110] on input "Search..." at bounding box center [371, 104] width 382 height 17
paste input "[PERSON_NAME]"
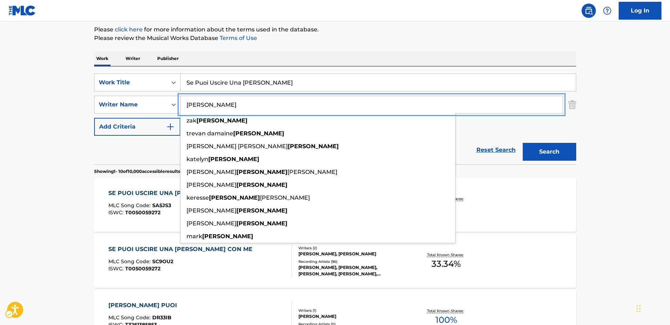
type input "[PERSON_NAME]"
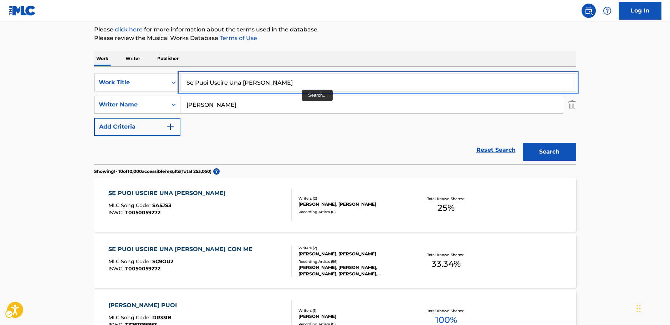
drag, startPoint x: 210, startPoint y: 88, endPoint x: 145, endPoint y: 87, distance: 64.6
click at [145, 87] on div "SearchWithCriteria0e6dac1c-4e9e-47f2-958d-ee1aa0cd9805 Work Title Se Puoi Uscir…" at bounding box center [335, 82] width 482 height 18
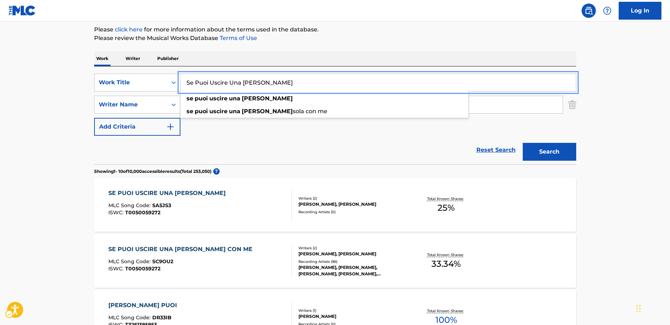
paste input "Yeeeeeeh"
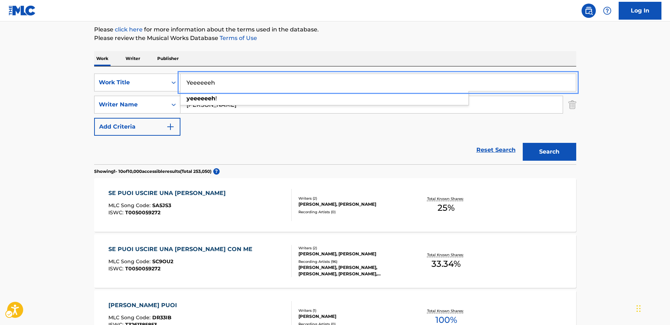
type input "Yeeeeeeh"
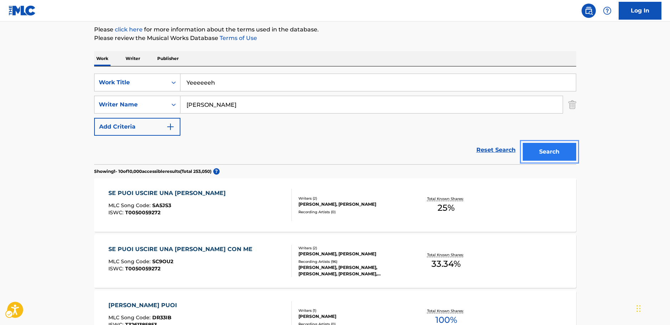
click at [550, 153] on button "Search" at bounding box center [549, 152] width 53 height 18
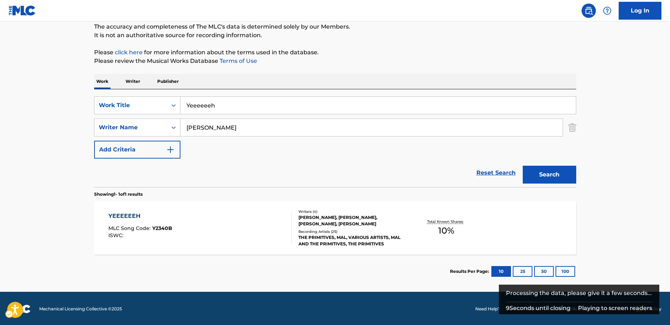
scroll to position [63, 0]
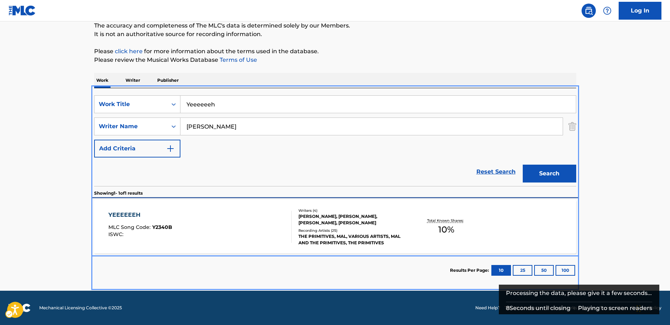
click at [207, 229] on div "YEEEEEEH MLC Song Code : Y2340B ISWC :" at bounding box center [199, 226] width 183 height 32
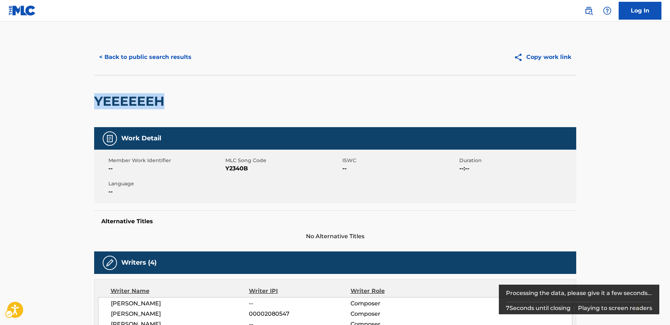
drag, startPoint x: 182, startPoint y: 102, endPoint x: 87, endPoint y: 101, distance: 94.5
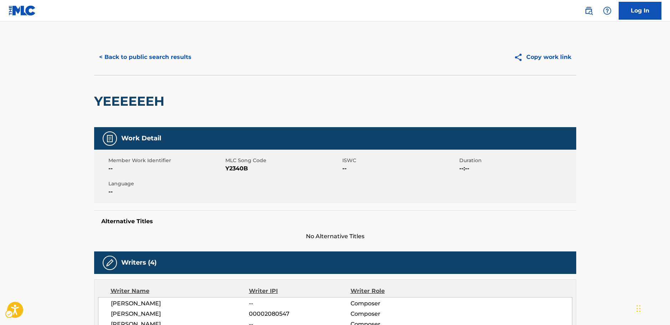
click at [237, 168] on span "MLC Song Code - Y2340B" at bounding box center [282, 168] width 115 height 9
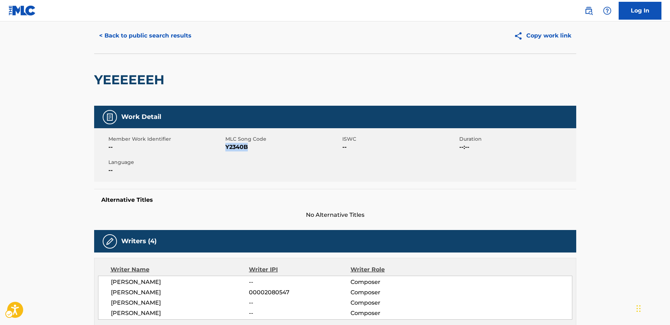
scroll to position [107, 0]
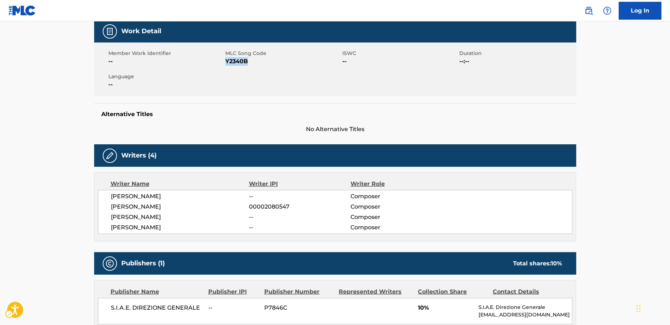
drag, startPoint x: 173, startPoint y: 229, endPoint x: 112, endPoint y: 198, distance: 69.2
click at [112, 198] on div "[PERSON_NAME] -- Composer [PERSON_NAME] 00002080547 Composer [PERSON_NAME] -- C…" at bounding box center [335, 212] width 474 height 44
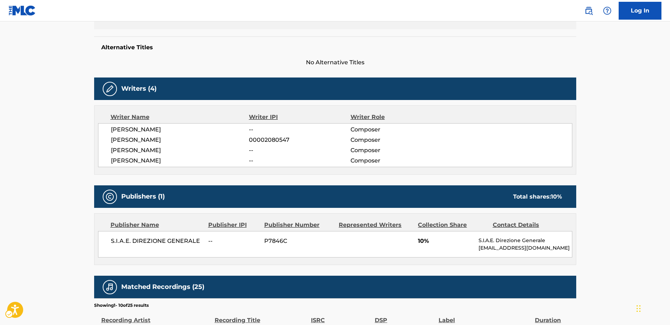
scroll to position [250, 0]
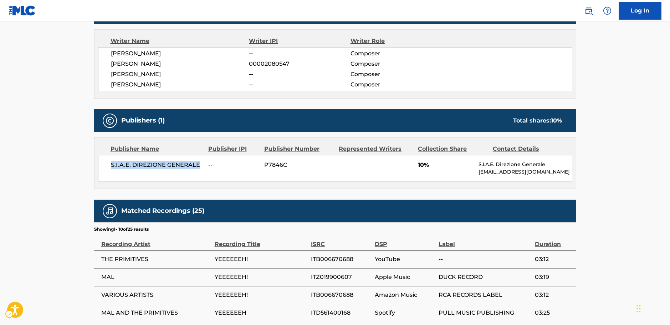
drag, startPoint x: 203, startPoint y: 165, endPoint x: 1, endPoint y: 183, distance: 201.9
click at [99, 166] on div "S.I.A.E. DIREZIONE GENERALE -- P7846C 10% S.I.A.E. Direzione Generale [EMAIL_AD…" at bounding box center [335, 168] width 474 height 26
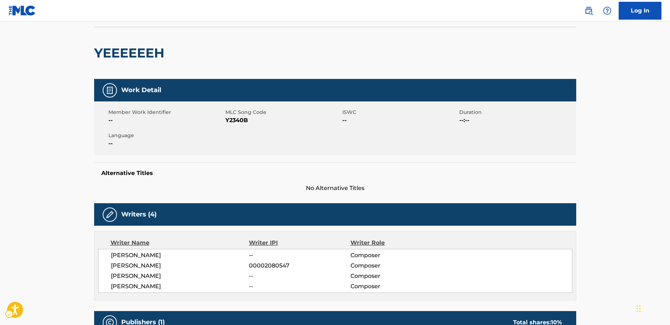
scroll to position [0, 0]
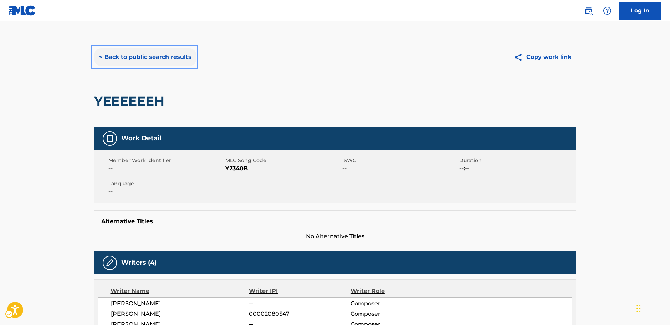
click at [165, 60] on button "< Back to public search results" at bounding box center [145, 57] width 102 height 18
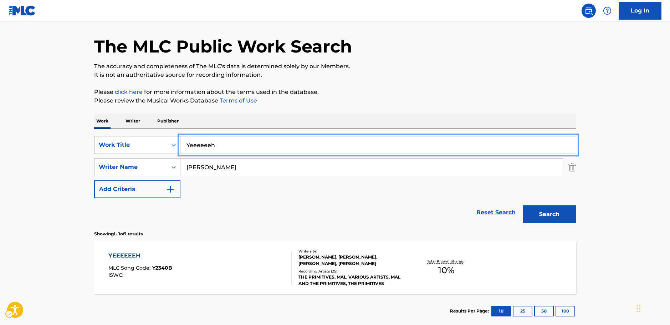
paste input "Never Squeal"
drag, startPoint x: 221, startPoint y: 144, endPoint x: 146, endPoint y: 145, distance: 75.3
click at [147, 145] on div "SearchWithCriteria0e6dac1c-4e9e-47f2-958d-ee1aa0cd9805 Work Title Never Squeal" at bounding box center [335, 145] width 482 height 18
type input "Never Squeal"
drag, startPoint x: 219, startPoint y: 167, endPoint x: 216, endPoint y: 170, distance: 4.6
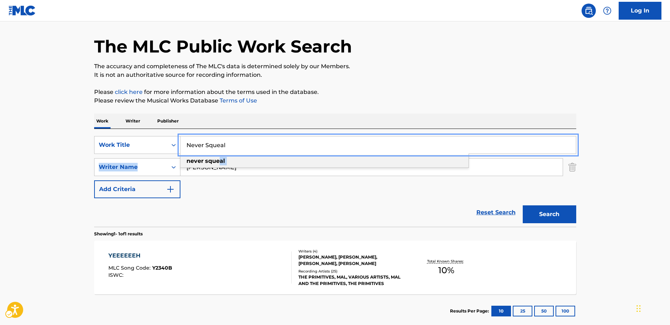
click at [216, 170] on div "SearchWithCriteria0e6dac1c-4e9e-47f2-958d-ee1aa0cd9805 Work Title Never Squeal …" at bounding box center [335, 167] width 482 height 62
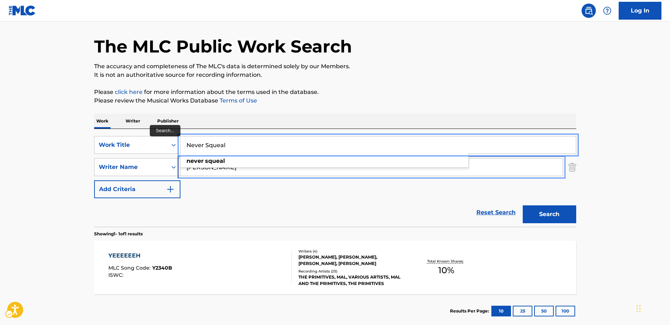
click at [213, 172] on input "[PERSON_NAME]" at bounding box center [371, 166] width 382 height 17
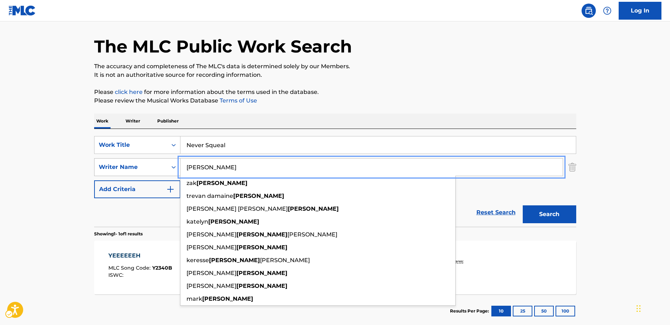
drag, startPoint x: 207, startPoint y: 168, endPoint x: 147, endPoint y: 164, distance: 59.7
click at [150, 165] on div "SearchWithCriteriaf3e1ce99-ab98-4d20-83c8-ebbfdded66e8 Writer Name [PERSON_NAME…" at bounding box center [335, 167] width 482 height 18
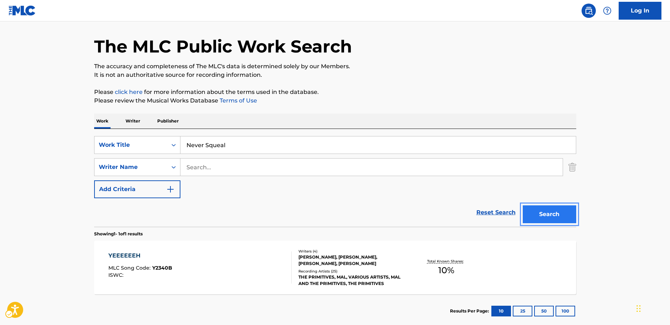
click at [549, 210] on button "Search" at bounding box center [549, 214] width 53 height 18
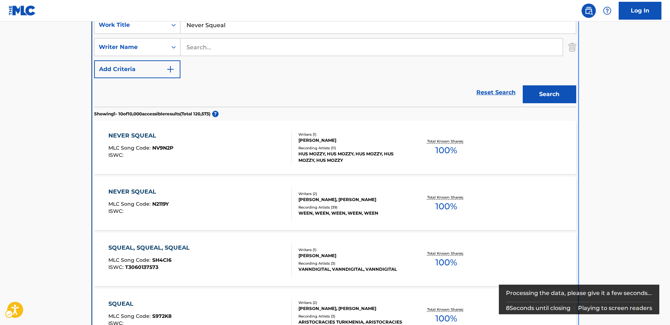
scroll to position [152, 0]
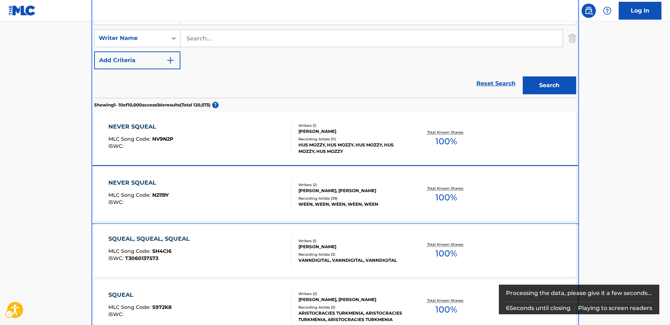
click at [237, 193] on div "NEVER SQUEAL MLC Song Code : N2119Y ISWC :" at bounding box center [199, 194] width 183 height 32
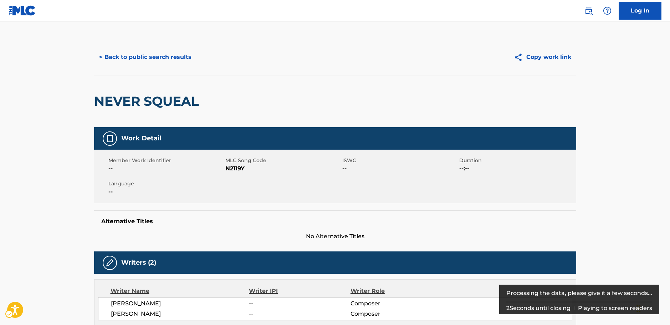
click at [240, 169] on span "MLC Song Code - N2119Y" at bounding box center [282, 168] width 115 height 9
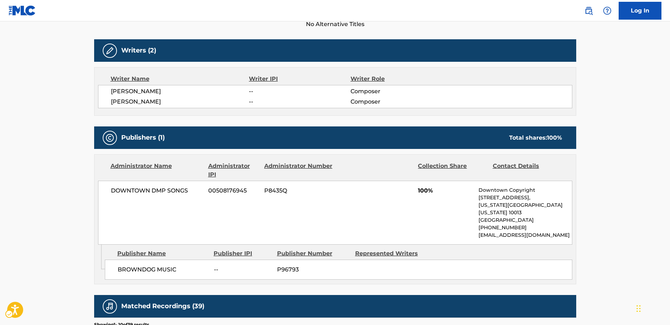
scroll to position [143, 0]
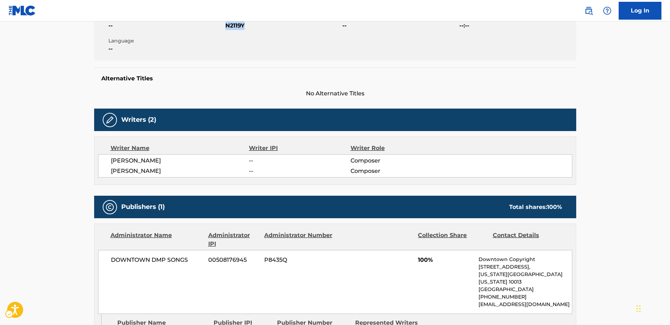
drag, startPoint x: 184, startPoint y: 172, endPoint x: 102, endPoint y: 161, distance: 82.7
click at [102, 161] on div "[PERSON_NAME] -- Composer [PERSON_NAME] -- Composer" at bounding box center [335, 165] width 474 height 23
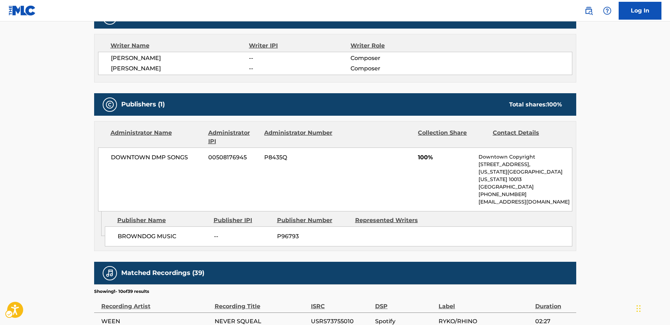
scroll to position [285, 0]
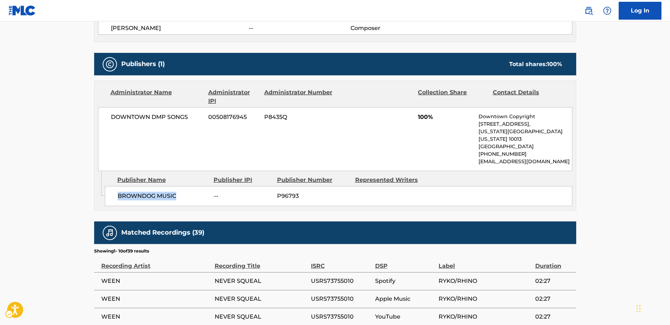
drag, startPoint x: 186, startPoint y: 186, endPoint x: 1, endPoint y: 194, distance: 184.9
click at [118, 192] on span "BROWNDOG MUSIC" at bounding box center [163, 196] width 91 height 9
drag, startPoint x: 190, startPoint y: 116, endPoint x: 94, endPoint y: 118, distance: 95.6
click at [95, 118] on div "Administrator Name Administrator IPI Administrator Number Collection Share Cont…" at bounding box center [335, 126] width 481 height 90
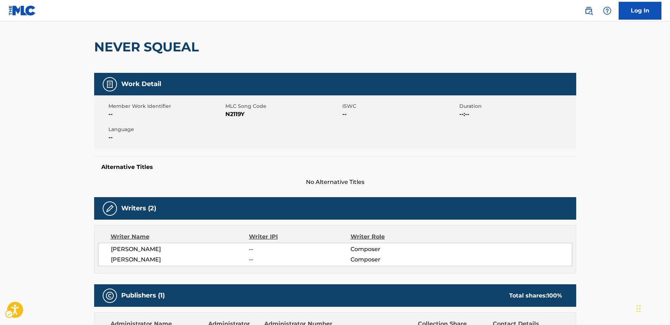
scroll to position [0, 0]
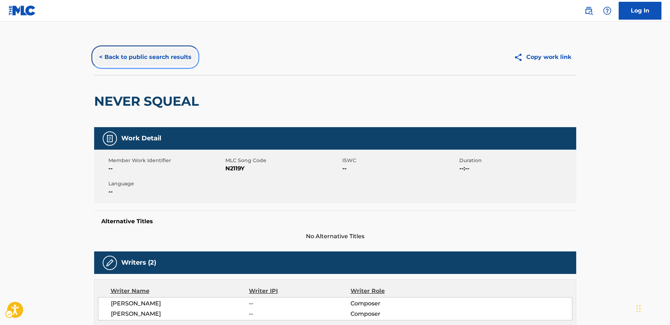
click at [162, 65] on button "< Back to public search results" at bounding box center [145, 57] width 102 height 18
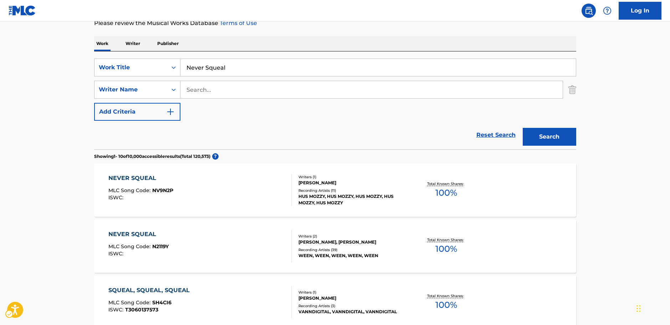
scroll to position [80, 0]
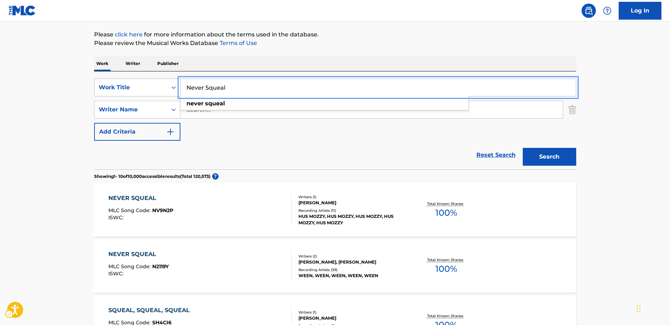
drag, startPoint x: 247, startPoint y: 89, endPoint x: 125, endPoint y: 91, distance: 122.0
click at [125, 91] on div "SearchWithCriteria0e6dac1c-4e9e-47f2-958d-ee1aa0cd9805 Work Title Never Squeal …" at bounding box center [335, 87] width 482 height 18
paste input "Poop Ship Destroyer"
type input "Poop Ship Destroyer"
click at [542, 160] on button "Search" at bounding box center [549, 157] width 53 height 18
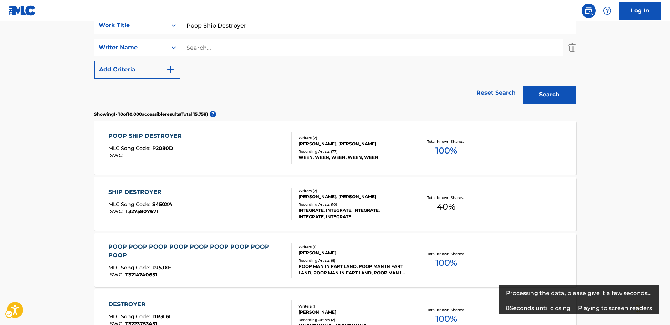
scroll to position [152, 0]
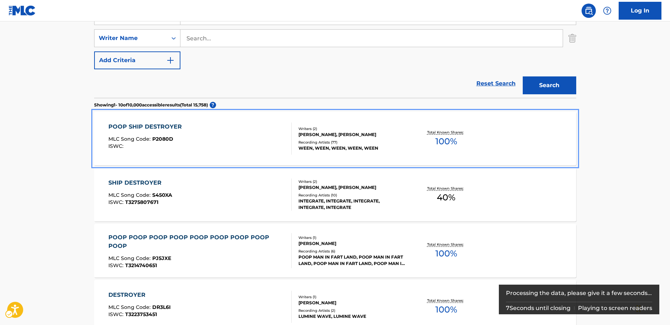
click at [223, 137] on div "POOP SHIP DESTROYER MLC Song Code : P2080D ISWC :" at bounding box center [199, 138] width 183 height 32
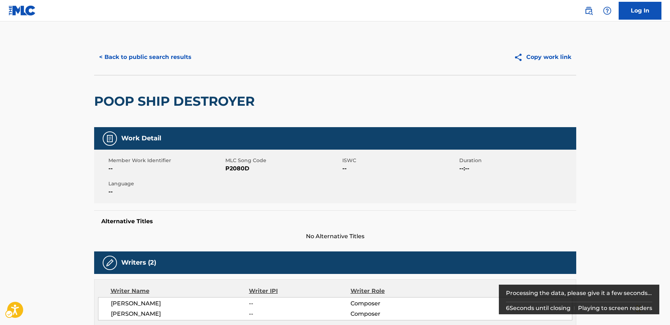
click at [238, 169] on span "MLC Song Code - P2080D" at bounding box center [282, 168] width 115 height 9
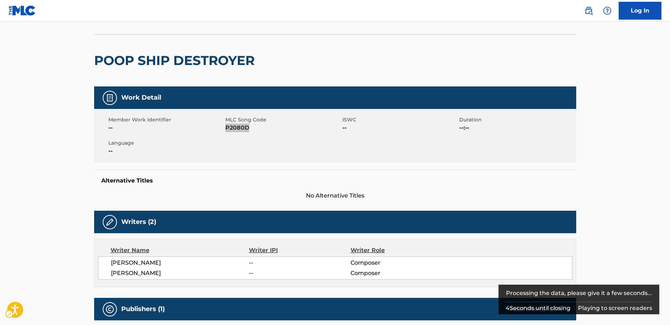
scroll to position [107, 0]
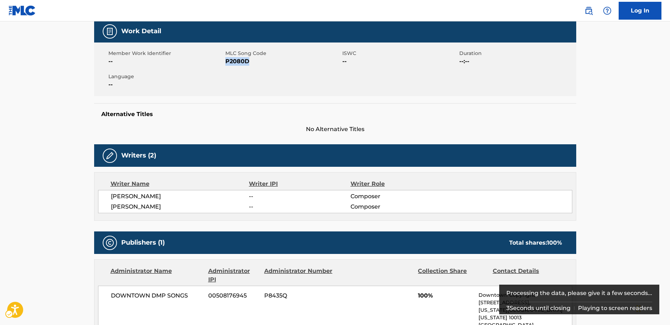
drag, startPoint x: 120, startPoint y: 205, endPoint x: 101, endPoint y: 198, distance: 20.5
click at [101, 198] on div "[PERSON_NAME] -- Composer [PERSON_NAME] -- Composer" at bounding box center [335, 201] width 474 height 23
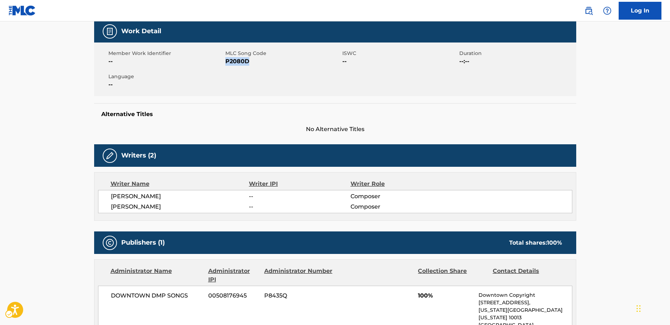
scroll to position [250, 0]
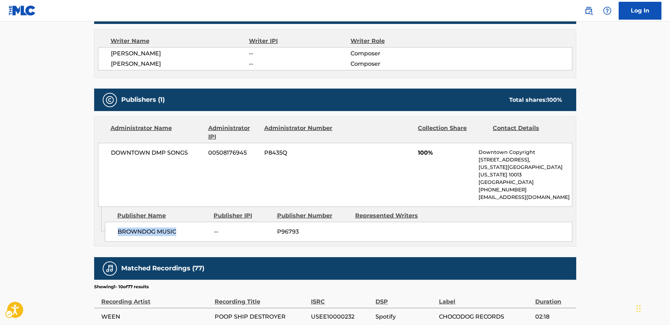
drag, startPoint x: 191, startPoint y: 225, endPoint x: 108, endPoint y: 225, distance: 82.4
click at [112, 225] on div "BROWNDOG MUSIC -- P96793" at bounding box center [339, 231] width 468 height 20
drag, startPoint x: 192, startPoint y: 153, endPoint x: 2, endPoint y: 177, distance: 191.3
click at [108, 153] on div "DOWNTOWN DMP SONGS 00508176945 P8435Q 100% Downtown Copyright [STREET_ADDRESS][…" at bounding box center [335, 175] width 474 height 64
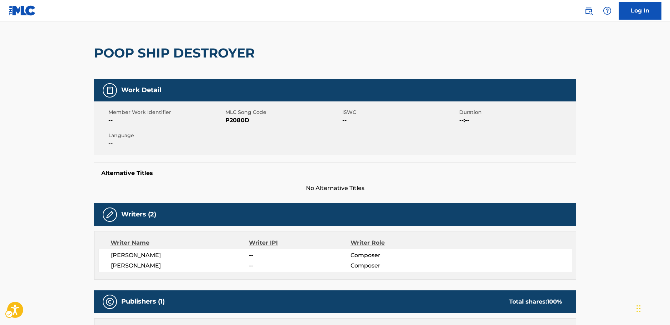
scroll to position [0, 0]
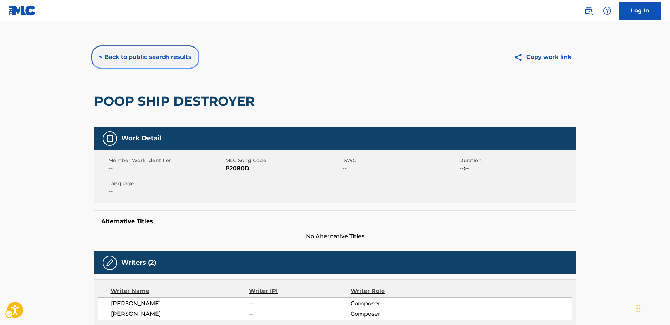
click at [150, 64] on button "< Back to public search results" at bounding box center [145, 57] width 102 height 18
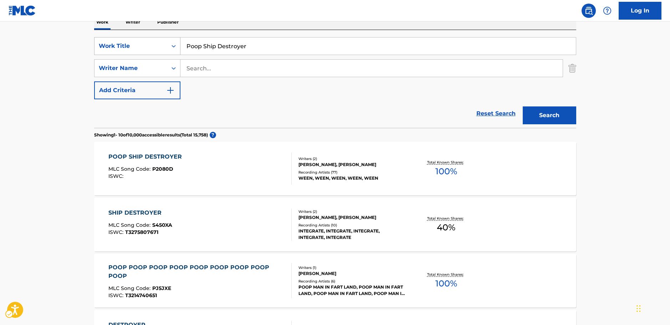
scroll to position [80, 0]
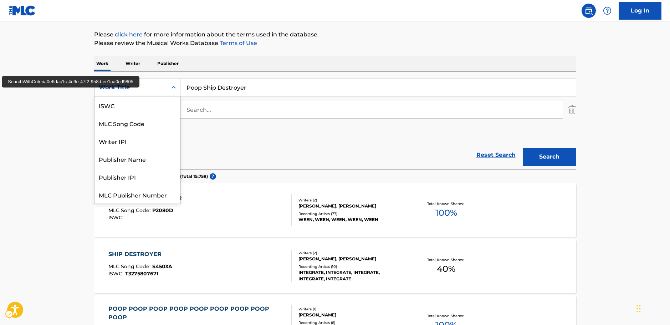
click at [167, 87] on div "Search Form" at bounding box center [173, 87] width 13 height 17
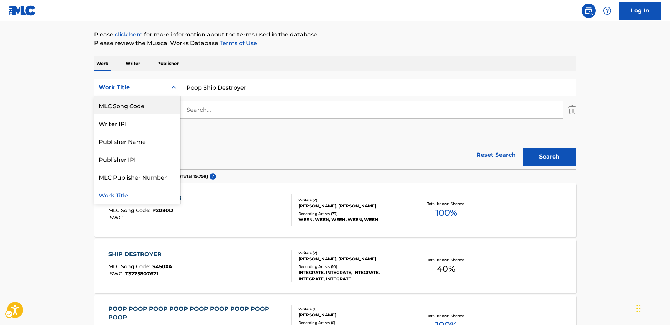
click at [141, 104] on div "MLC Song Code" at bounding box center [138, 105] width 86 height 18
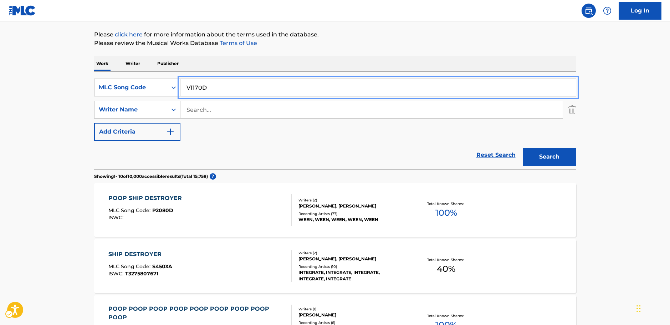
type input "V1170D"
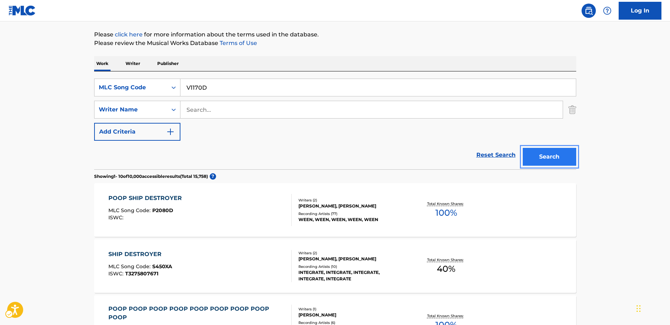
click at [541, 154] on button "Search" at bounding box center [549, 157] width 53 height 18
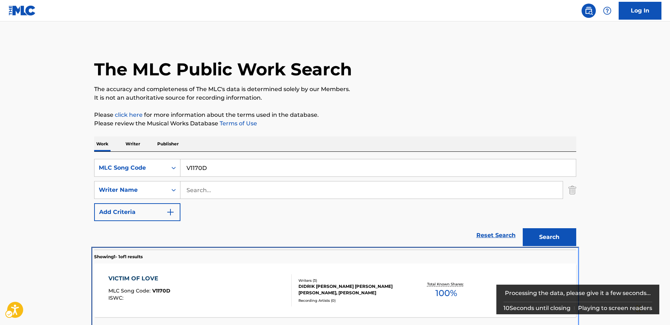
scroll to position [26, 0]
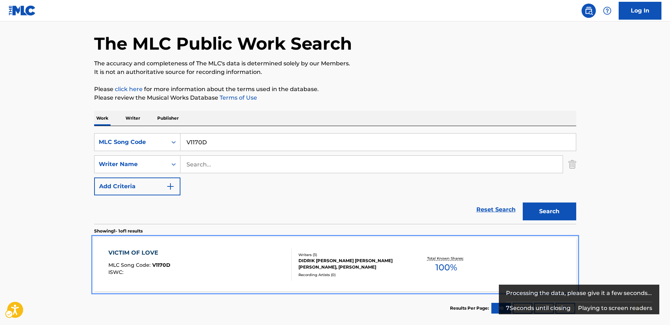
click at [207, 266] on div "VICTIM OF LOVE MLC Song Code : V1170D ISWC :" at bounding box center [199, 264] width 183 height 32
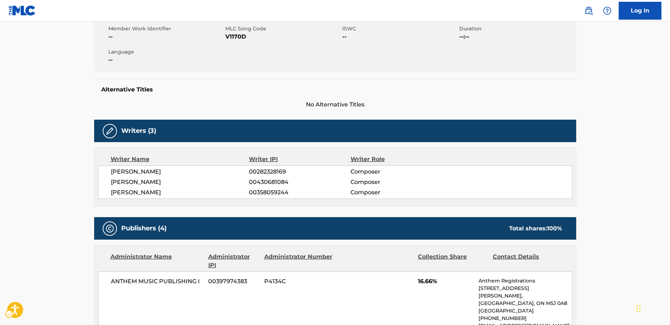
scroll to position [71, 0]
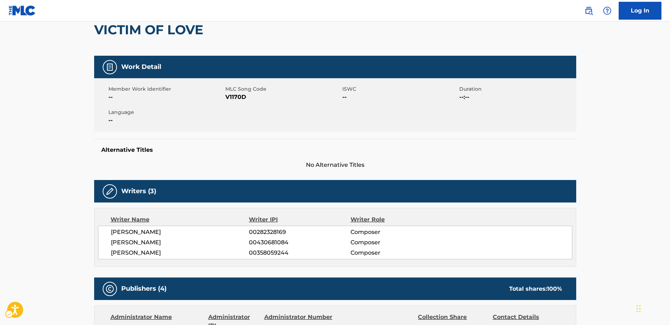
click at [234, 97] on span "MLC Song Code - V1170D" at bounding box center [282, 97] width 115 height 9
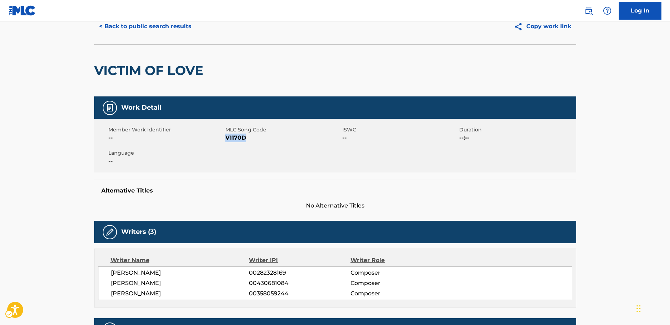
scroll to position [0, 0]
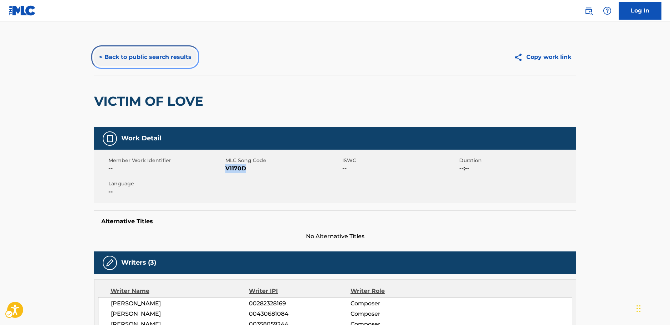
click at [162, 56] on button "< Back to public search results" at bounding box center [145, 57] width 102 height 18
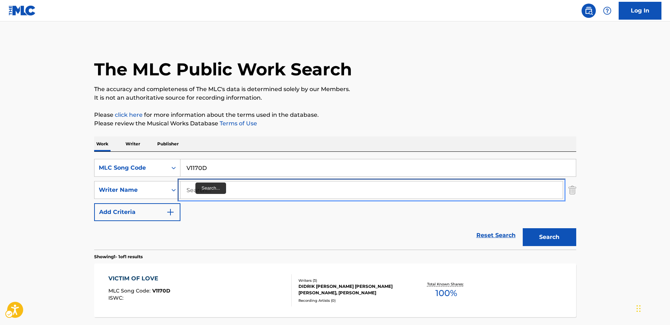
drag, startPoint x: 196, startPoint y: 191, endPoint x: 188, endPoint y: 190, distance: 8.2
click at [195, 192] on input "Search..." at bounding box center [371, 189] width 382 height 17
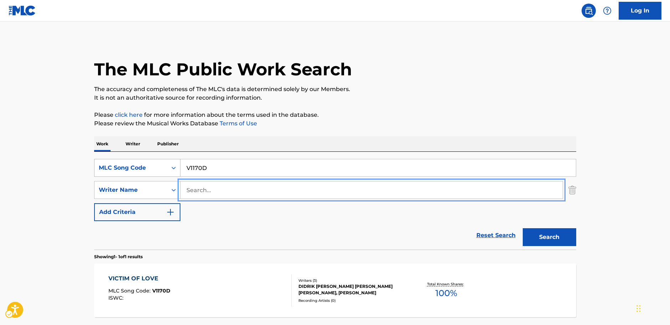
paste input "Tapari"
type input "Tapari"
click at [175, 171] on div "Search Form" at bounding box center [173, 167] width 13 height 13
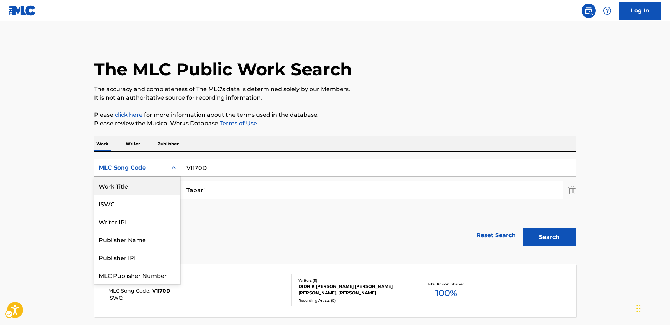
click at [134, 185] on div "Work Title" at bounding box center [138, 186] width 86 height 18
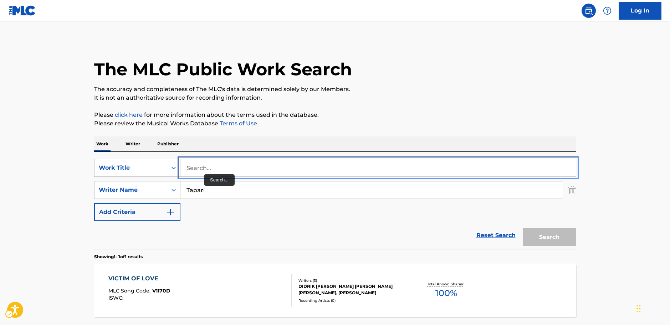
click at [193, 168] on input "Search..." at bounding box center [377, 167] width 395 height 17
paste input "Es Tan Grande Este Amor"
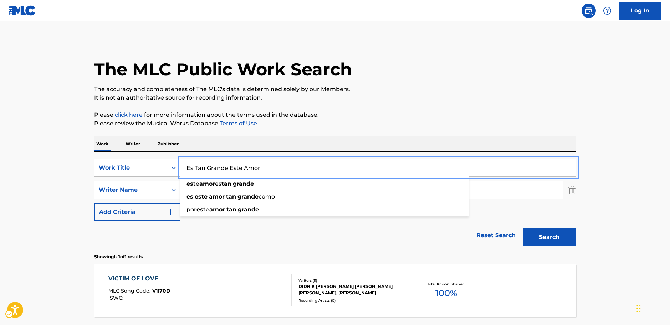
type input "Es Tan Grande Este Amor"
click at [552, 238] on button "Search" at bounding box center [549, 237] width 53 height 18
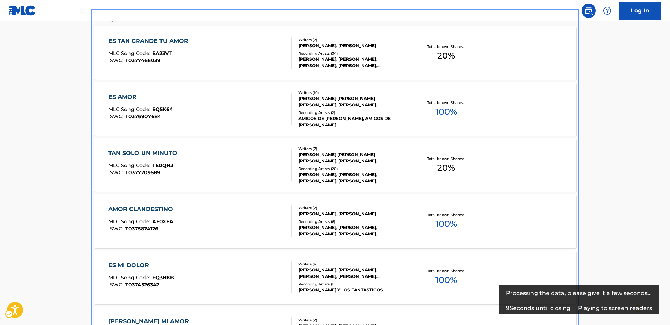
scroll to position [169, 0]
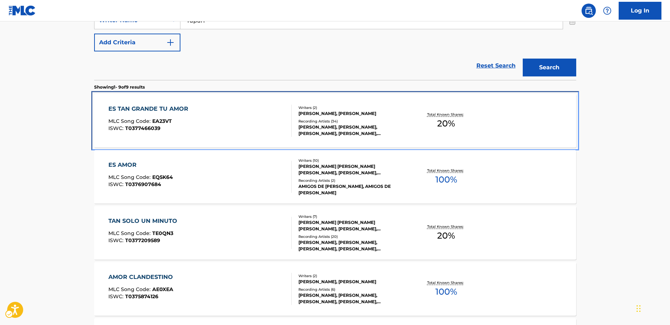
click at [205, 124] on div "ES TAN GRANDE TU AMOR MLC Song Code : EA23VT ISWC : T0377466039" at bounding box center [199, 120] width 183 height 32
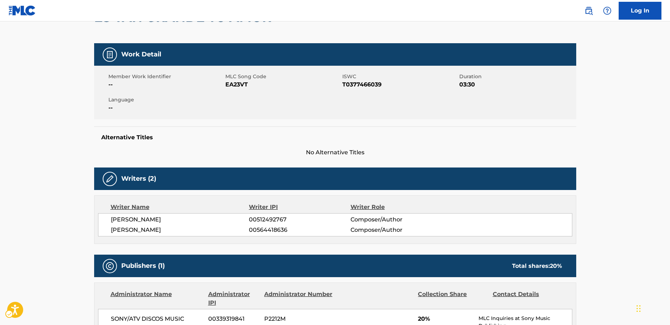
scroll to position [71, 0]
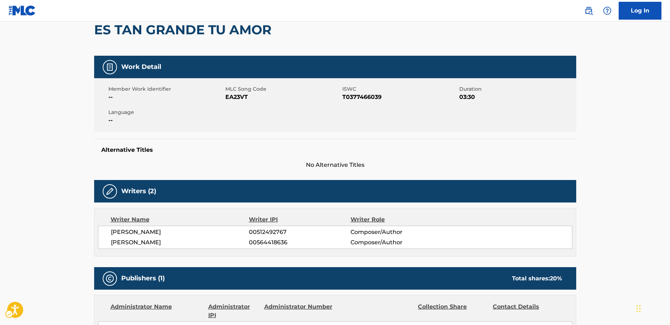
click at [233, 95] on span "MLC Song Code - EA23VT" at bounding box center [282, 97] width 115 height 9
click at [364, 96] on span "ISWC - T0377466039" at bounding box center [399, 97] width 115 height 9
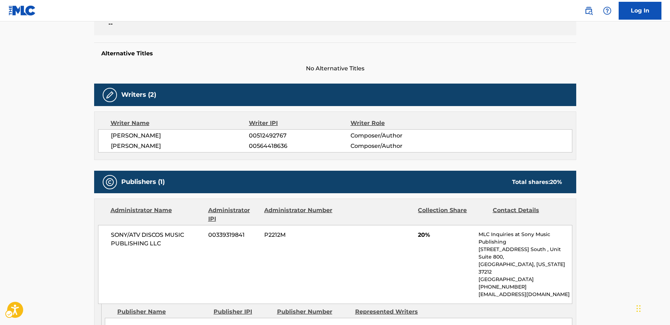
scroll to position [107, 0]
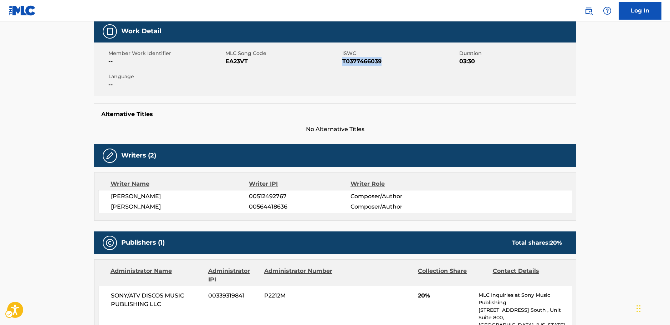
drag, startPoint x: 246, startPoint y: 205, endPoint x: 109, endPoint y: 197, distance: 137.2
click at [109, 197] on div "[PERSON_NAME] 00512492767 Composer/Author [PERSON_NAME] 00564418636 Composer/Au…" at bounding box center [335, 201] width 474 height 23
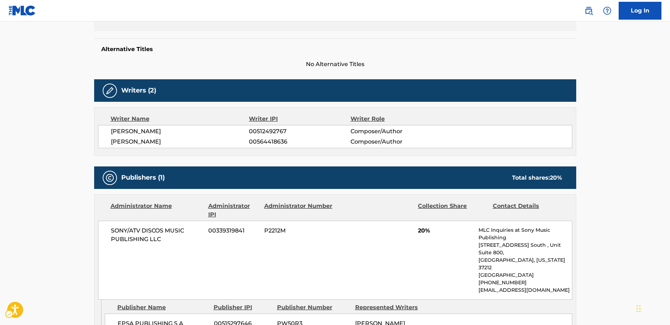
scroll to position [250, 0]
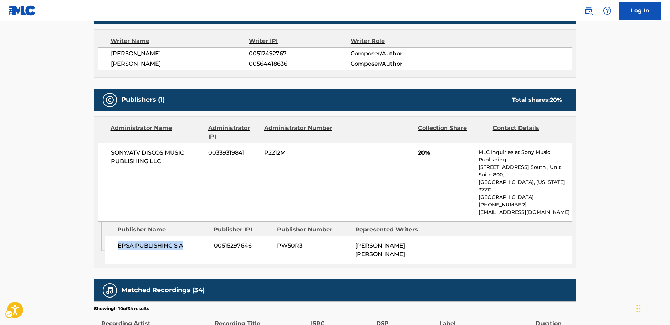
drag, startPoint x: 186, startPoint y: 234, endPoint x: 117, endPoint y: 234, distance: 69.2
click at [117, 235] on div "EPSA PUBLISHING S A 00515297646 PW50R3 [PERSON_NAME] [PERSON_NAME]" at bounding box center [339, 249] width 468 height 29
drag, startPoint x: 173, startPoint y: 162, endPoint x: 111, endPoint y: 149, distance: 63.7
click at [111, 149] on span "SONY/ATV DISCOS MUSIC PUBLISHING LLC" at bounding box center [157, 156] width 92 height 17
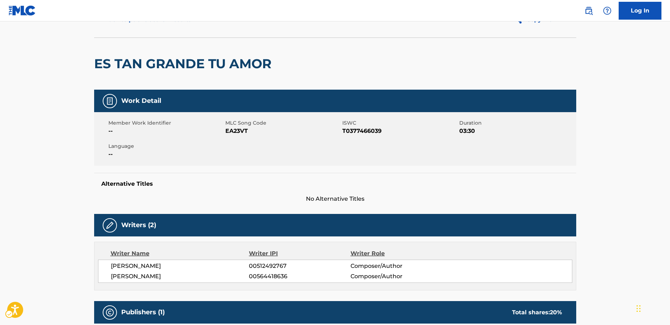
scroll to position [0, 0]
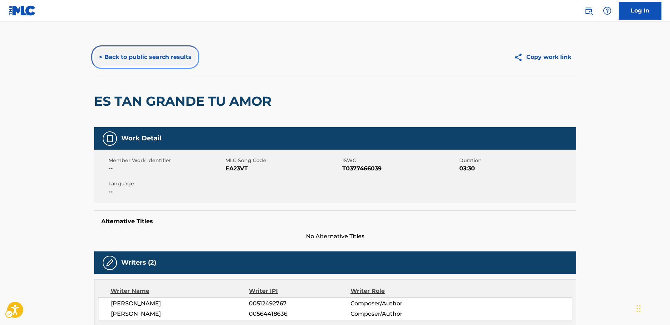
click at [143, 62] on button "< Back to public search results" at bounding box center [145, 57] width 102 height 18
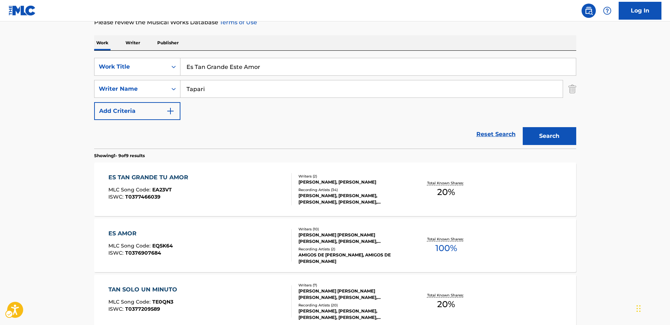
scroll to position [32, 0]
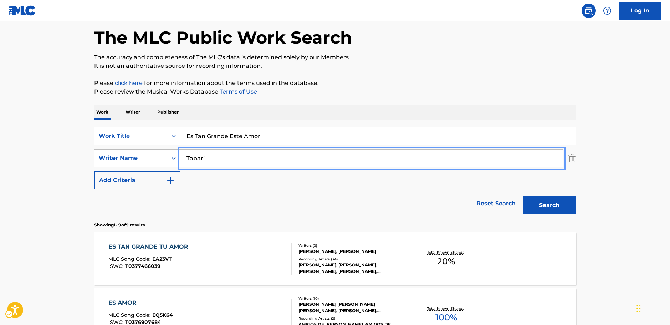
drag, startPoint x: 177, startPoint y: 160, endPoint x: 2, endPoint y: 153, distance: 174.9
click at [160, 159] on div "SearchWithCriteriaf3e1ce99-ab98-4d20-83c8-ebbfdded66e8 Writer Name [PERSON_NAME]" at bounding box center [335, 158] width 482 height 18
paste input "ristano"
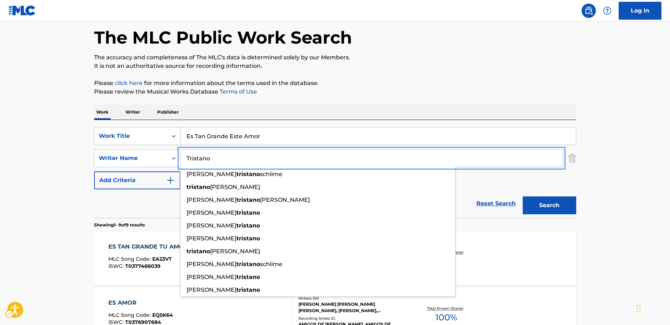
type input "Tristano"
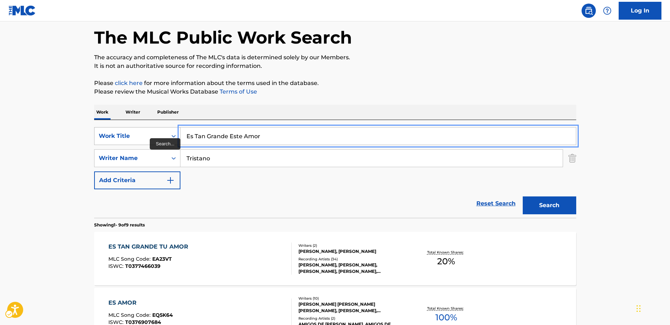
drag, startPoint x: 158, startPoint y: 136, endPoint x: 121, endPoint y: 134, distance: 36.8
click at [118, 134] on div "SearchWithCriteria4c26b824-0612-4bb2-85ed-d43cc96ff0d3 Work Title Es Tan Grande…" at bounding box center [335, 136] width 482 height 18
paste input "Bomb Bomb"
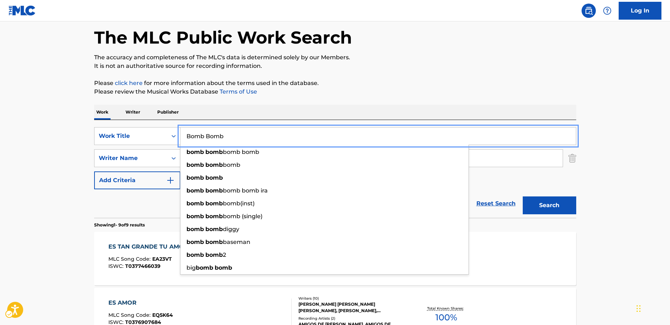
type input "Bomb Bomb"
click at [558, 208] on button "Search" at bounding box center [549, 205] width 53 height 18
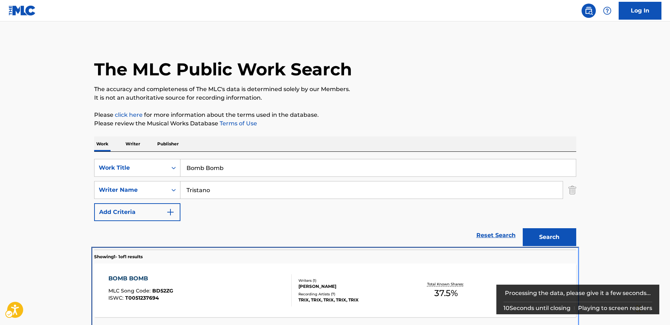
scroll to position [26, 0]
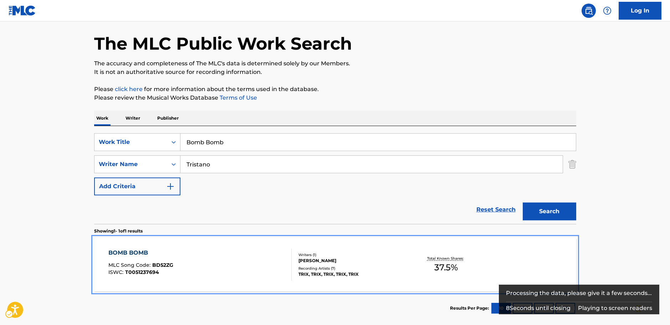
click at [207, 258] on div "BOMB BOMB MLC Song Code : BD52ZG ISWC : T0051237694" at bounding box center [199, 264] width 183 height 32
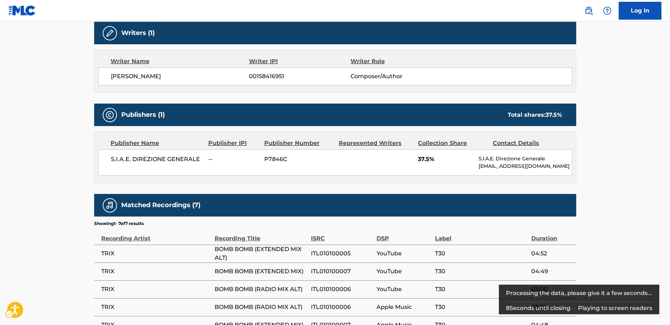
click at [239, 169] on div "S.I.A.E. DIREZIONE GENERALE -- P7846C 37.5% S.I.A.E. Direzione Generale [EMAIL_…" at bounding box center [335, 162] width 474 height 26
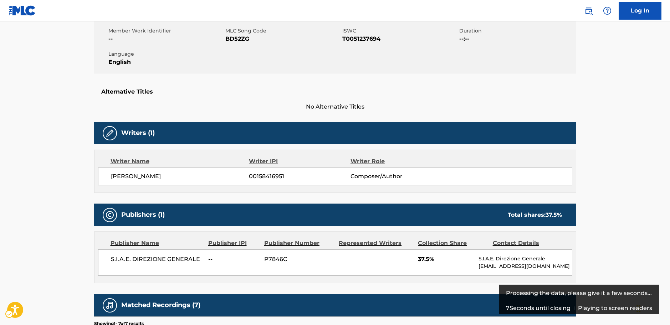
scroll to position [51, 0]
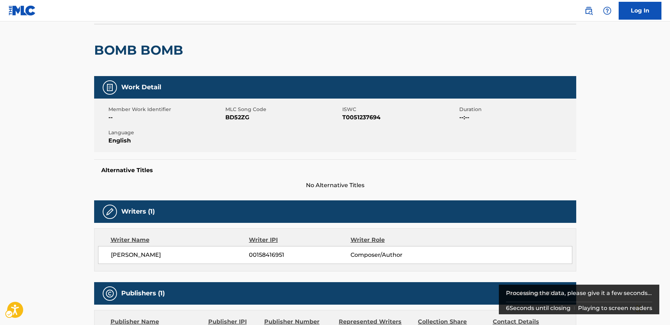
click at [243, 117] on span "MLC Song Code - BD52ZG" at bounding box center [282, 117] width 115 height 9
click at [352, 118] on span "ISWC - T0051237694" at bounding box center [399, 117] width 115 height 9
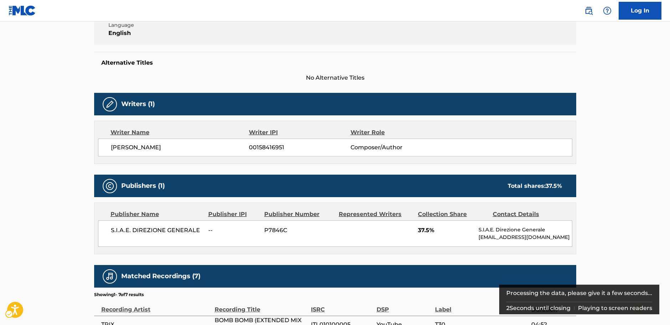
scroll to position [194, 0]
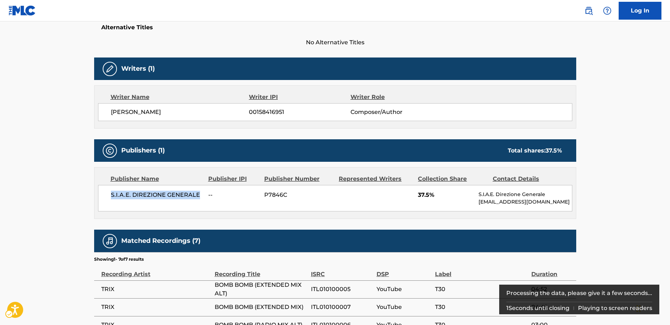
drag, startPoint x: 203, startPoint y: 196, endPoint x: 109, endPoint y: 195, distance: 93.8
click at [109, 195] on div "S.I.A.E. DIREZIONE GENERALE -- P7846C 37.5% S.I.A.E. Direzione Generale [EMAIL_…" at bounding box center [335, 198] width 474 height 26
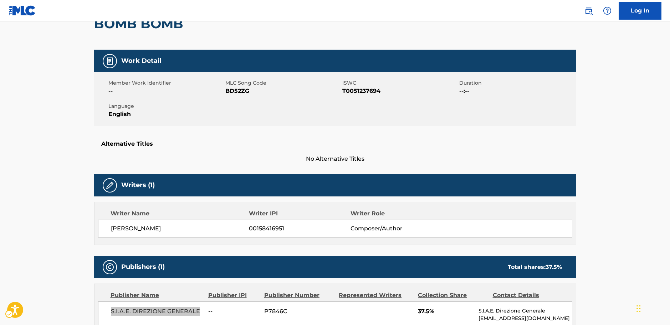
scroll to position [0, 0]
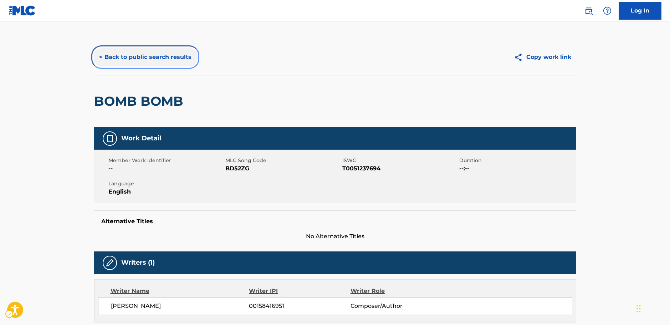
click at [131, 58] on button "< Back to public search results" at bounding box center [145, 57] width 102 height 18
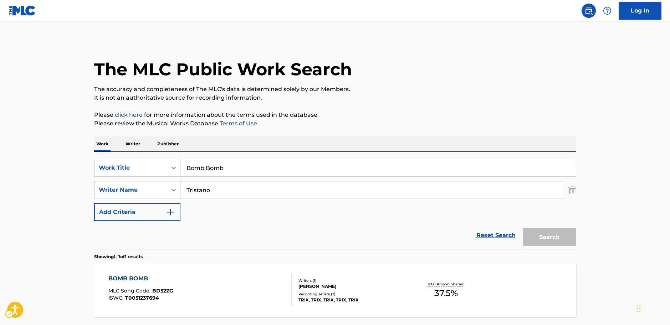
scroll to position [23, 0]
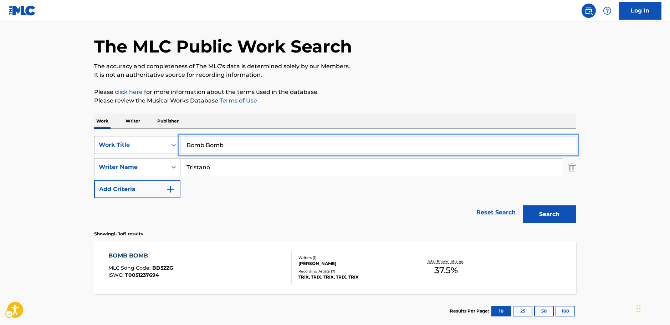
drag, startPoint x: 210, startPoint y: 144, endPoint x: 119, endPoint y: 152, distance: 90.6
click at [119, 152] on div "SearchWithCriteria4c26b824-0612-4bb2-85ed-d43cc96ff0d3 Work Title Bomb Bomb" at bounding box center [335, 145] width 482 height 18
paste input "Golden"
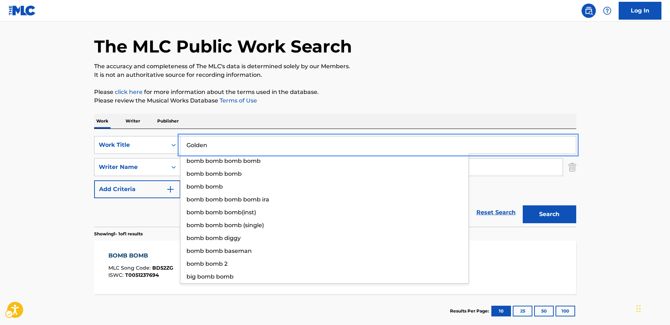
type input "Golden"
click at [65, 156] on main "The MLC Public Work Search The accuracy and completeness of The MLC's data is d…" at bounding box center [335, 165] width 670 height 332
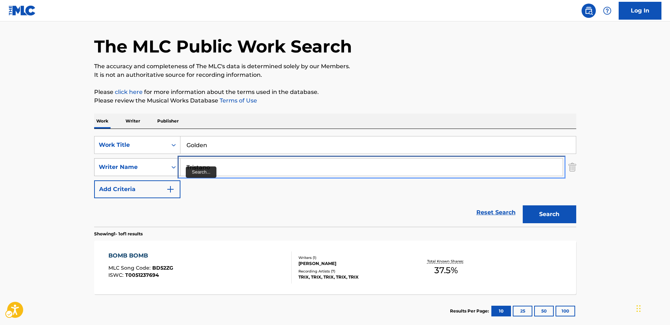
click at [105, 173] on div "SearchWithCriteriaf3e1ce99-ab98-4d20-83c8-ebbfdded66e8 Writer Name [PERSON_NAME]" at bounding box center [335, 167] width 482 height 18
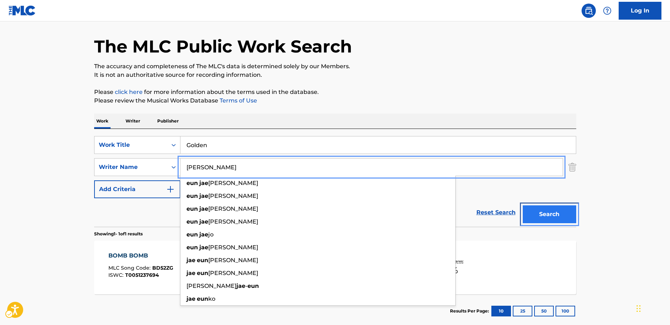
click at [549, 214] on button "Search" at bounding box center [549, 214] width 53 height 18
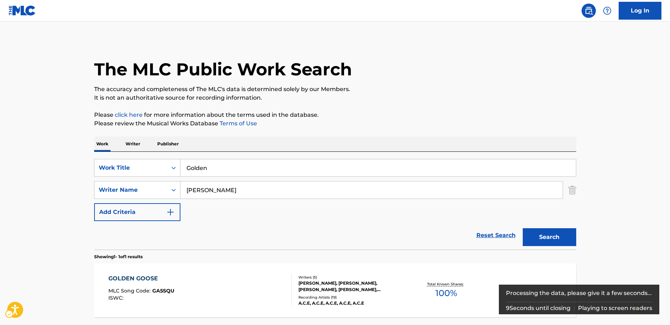
scroll to position [63, 0]
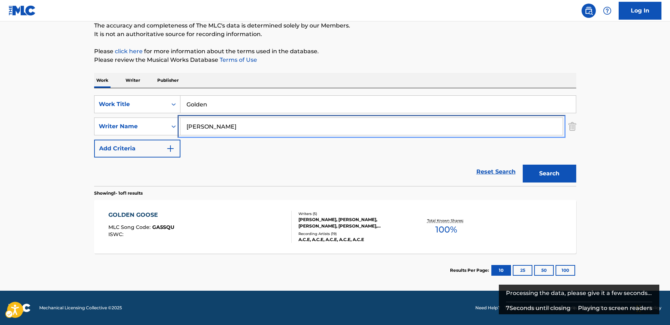
click at [199, 125] on input "[PERSON_NAME]" at bounding box center [371, 126] width 382 height 17
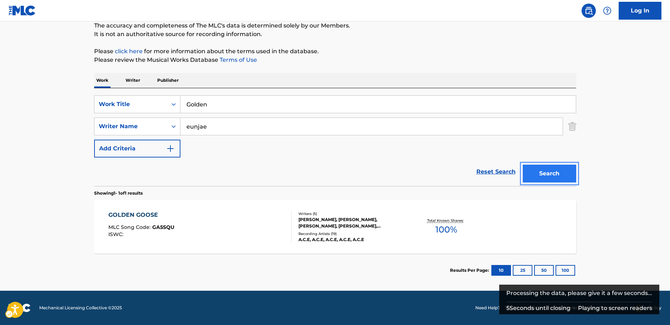
click at [552, 169] on button "Search" at bounding box center [549, 173] width 53 height 18
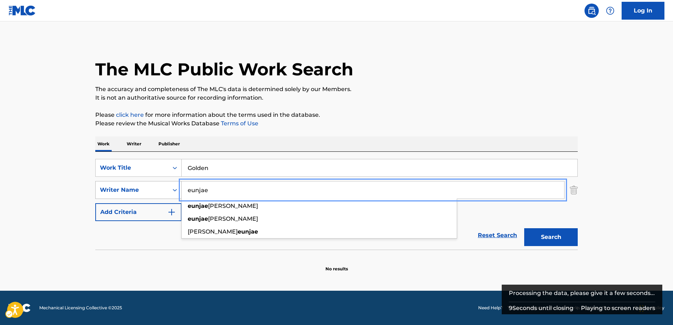
drag, startPoint x: 140, startPoint y: 193, endPoint x: 125, endPoint y: 193, distance: 15.0
click at [125, 193] on div "SearchWithCriteriaf3e1ce99-ab98-4d20-83c8-ebbfdded66e8 Writer Name eunjae [PERS…" at bounding box center [336, 190] width 482 height 18
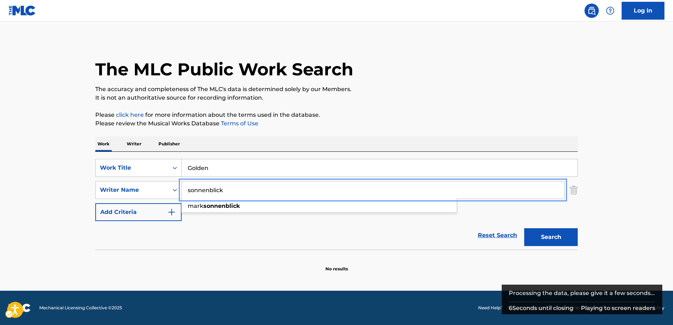
type input "sonnenblick"
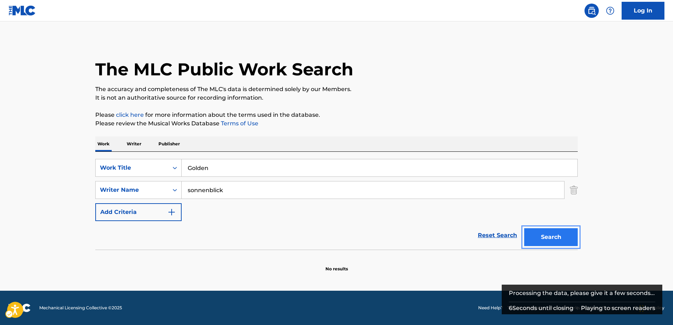
click at [557, 235] on button "Search" at bounding box center [550, 237] width 53 height 18
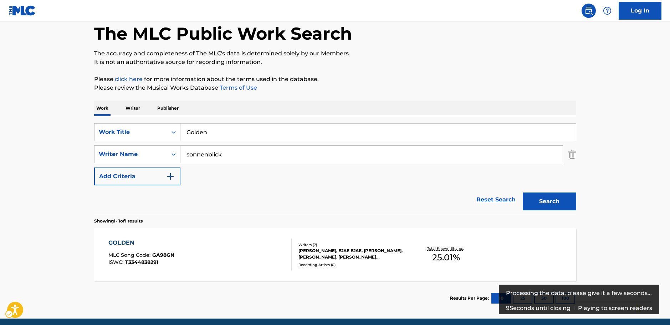
scroll to position [63, 0]
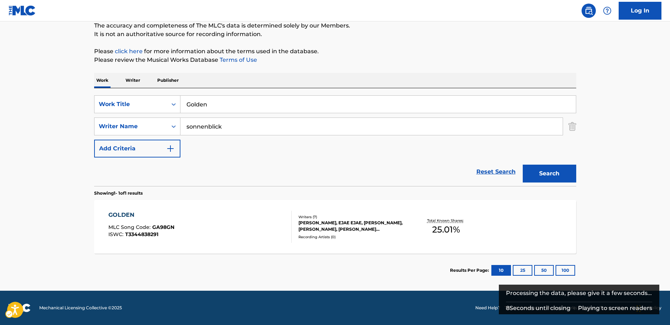
click at [231, 229] on div "GOLDEN MLC Song Code : GA98GN ISWC : T3344838291" at bounding box center [199, 226] width 183 height 32
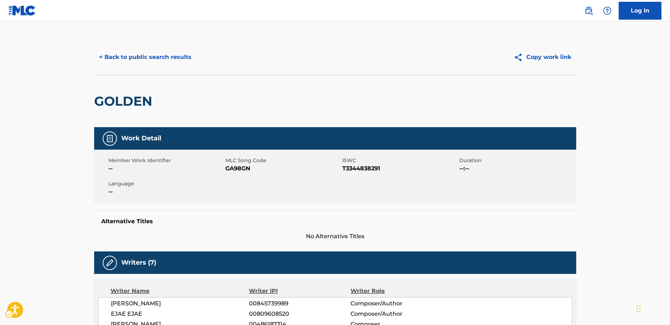
click at [239, 168] on span "MLC Song Code - GA98GN" at bounding box center [282, 168] width 115 height 9
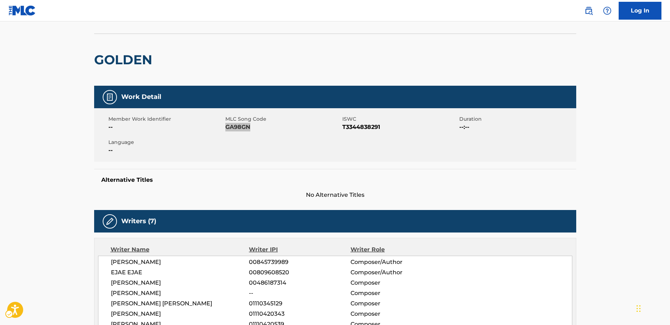
scroll to position [107, 0]
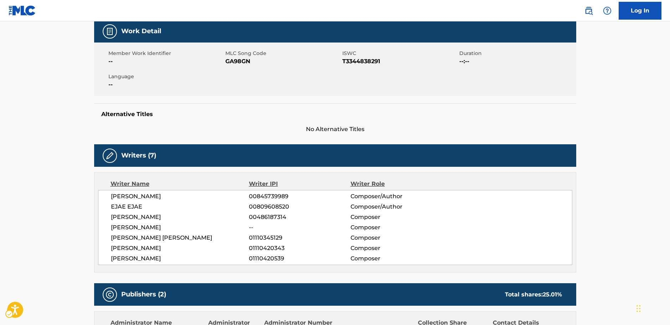
click at [366, 60] on span "ISWC - T3344838291" at bounding box center [399, 61] width 115 height 9
drag, startPoint x: 174, startPoint y: 260, endPoint x: 103, endPoint y: 199, distance: 93.6
click at [103, 199] on div "[PERSON_NAME] 00845739989 Composer/Author EJAE EJAE 00809608520 Composer/Author…" at bounding box center [335, 227] width 474 height 75
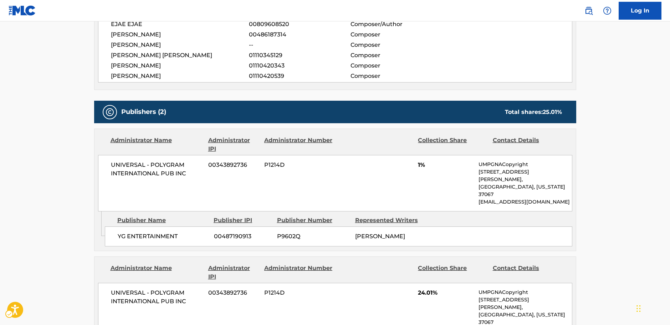
scroll to position [357, 0]
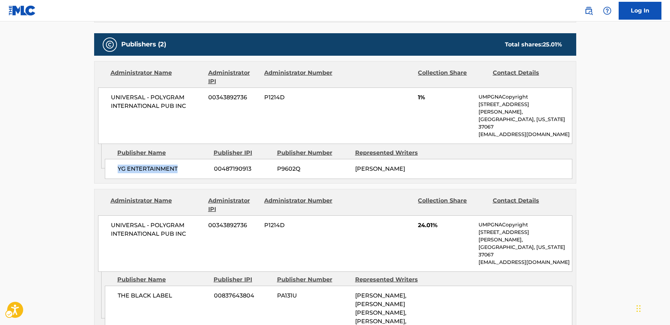
drag, startPoint x: 181, startPoint y: 159, endPoint x: 115, endPoint y: 157, distance: 66.0
click at [115, 159] on div "YG ENTERTAINMENT 00487190913 P9602Q [PERSON_NAME]" at bounding box center [339, 169] width 468 height 20
drag, startPoint x: 190, startPoint y: 108, endPoint x: 2, endPoint y: 123, distance: 188.6
click at [96, 96] on div "Administrator Name Administrator IPI Administrator Number Collection Share Cont…" at bounding box center [335, 102] width 481 height 82
drag, startPoint x: 154, startPoint y: 264, endPoint x: 2, endPoint y: 249, distance: 153.0
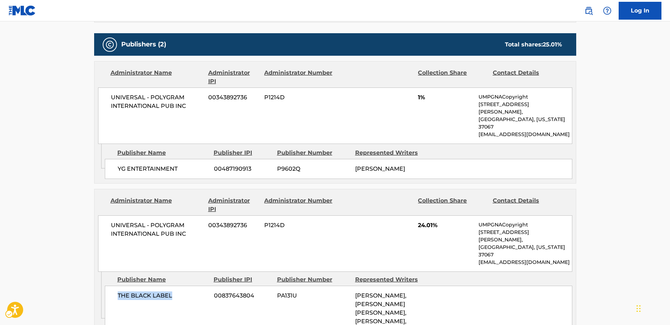
click at [110, 285] on div "THE BLACK LABEL 00837643804 PA131U [PERSON_NAME], [PERSON_NAME] [PERSON_NAME], …" at bounding box center [339, 312] width 468 height 54
drag, startPoint x: 187, startPoint y: 220, endPoint x: 95, endPoint y: 210, distance: 92.9
click at [96, 210] on div "Administrator Name Administrator IPI Administrator Number Collection Share Cont…" at bounding box center [335, 230] width 481 height 82
